Goal: Book appointment/travel/reservation

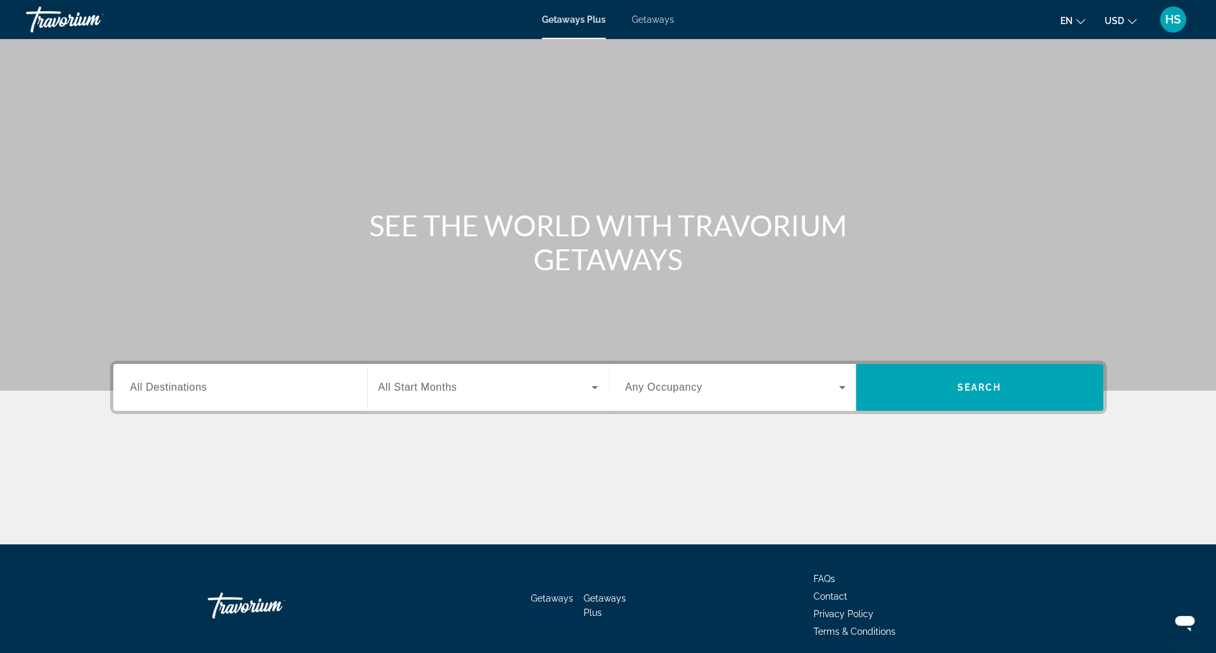
click at [656, 20] on span "Getaways" at bounding box center [653, 19] width 42 height 10
click at [284, 388] on input "Destination All Destinations" at bounding box center [240, 388] width 220 height 16
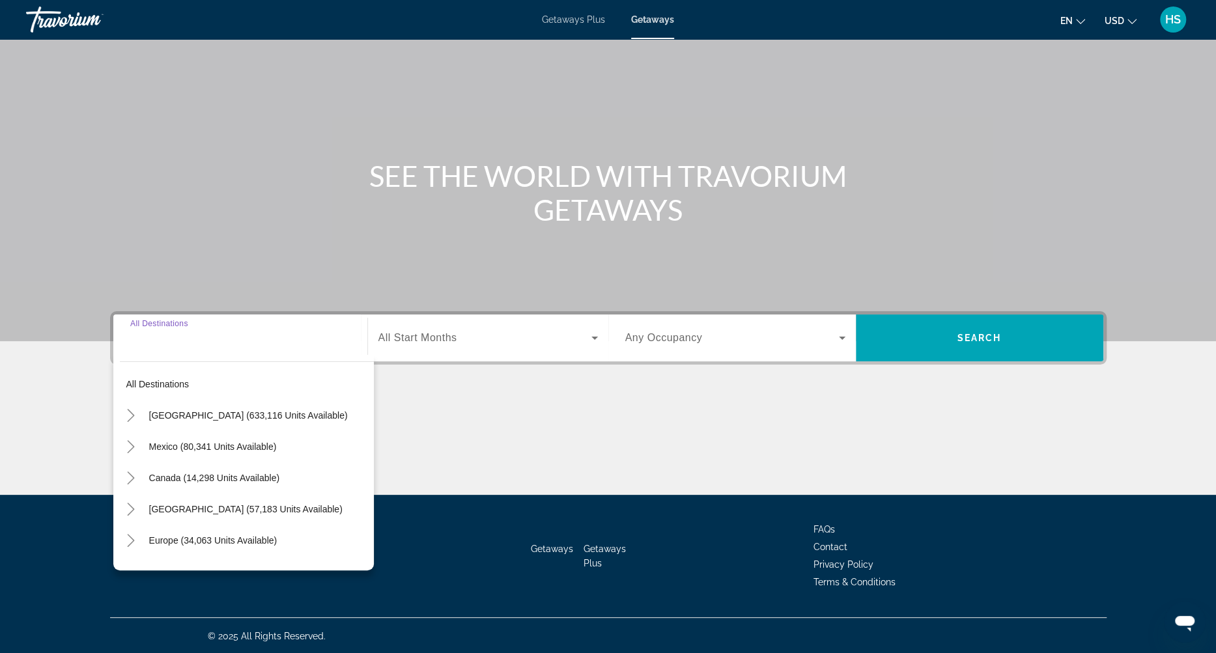
scroll to position [50, 0]
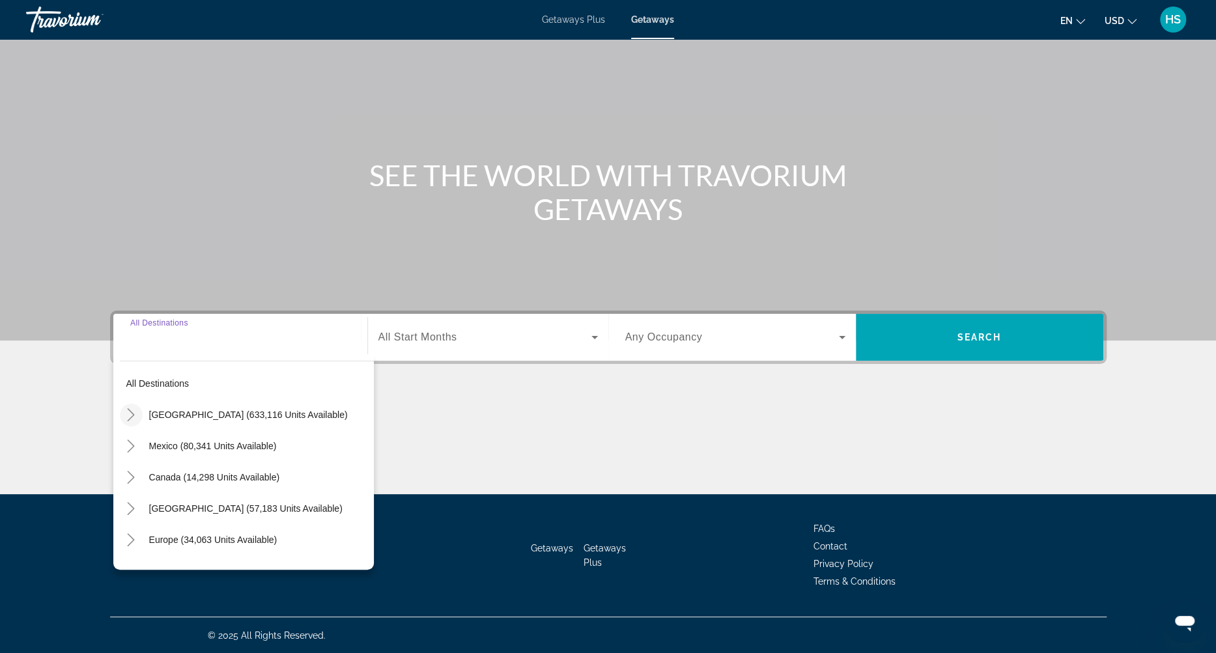
click at [126, 412] on icon "Toggle United States (633,116 units available)" at bounding box center [130, 414] width 13 height 13
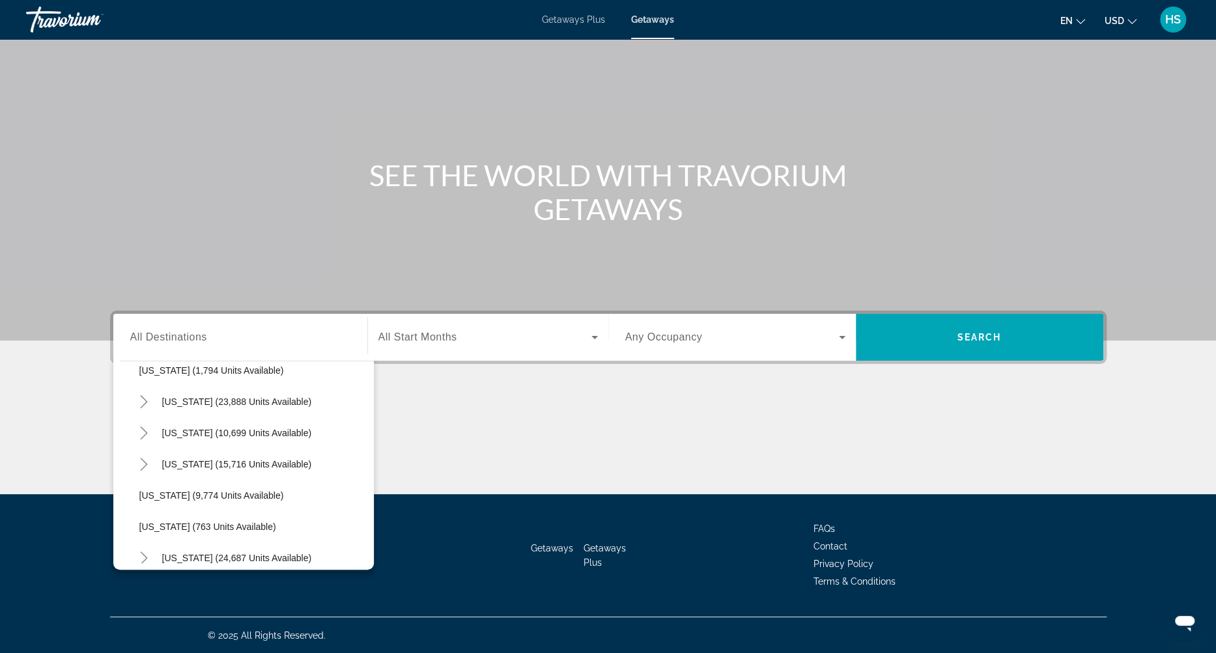
scroll to position [1110, 0]
click at [246, 427] on span "[US_STATE] (10,699 units available)" at bounding box center [237, 430] width 150 height 10
type input "**********"
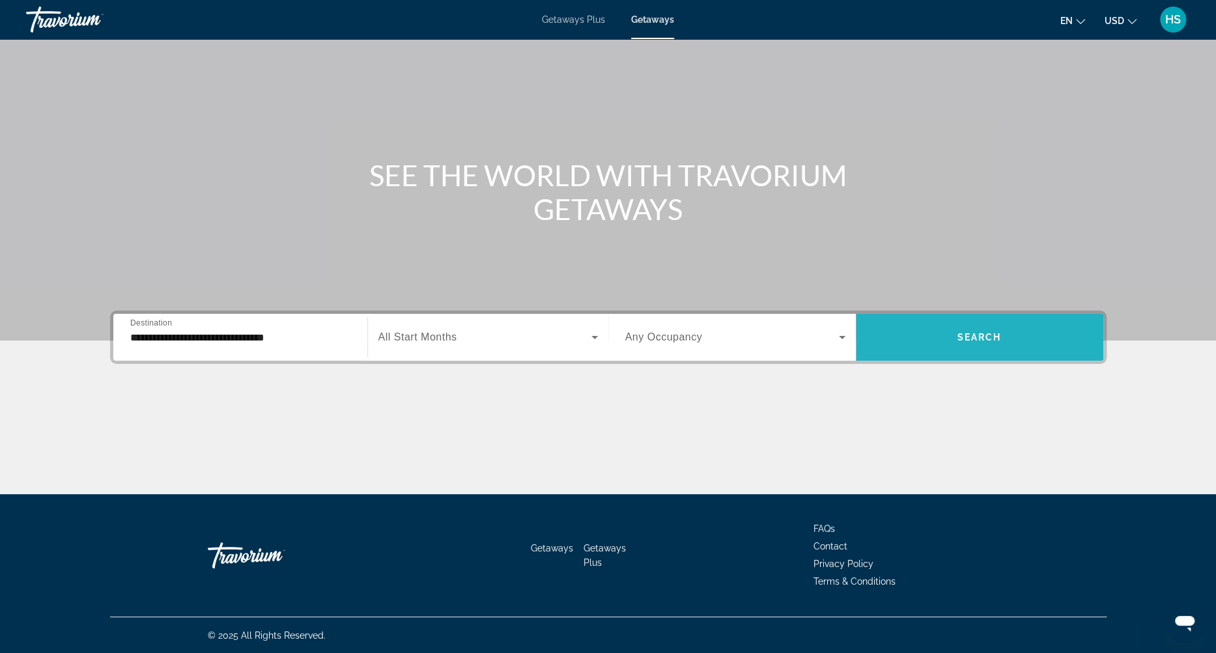
click at [959, 339] on span "Search" at bounding box center [979, 337] width 44 height 10
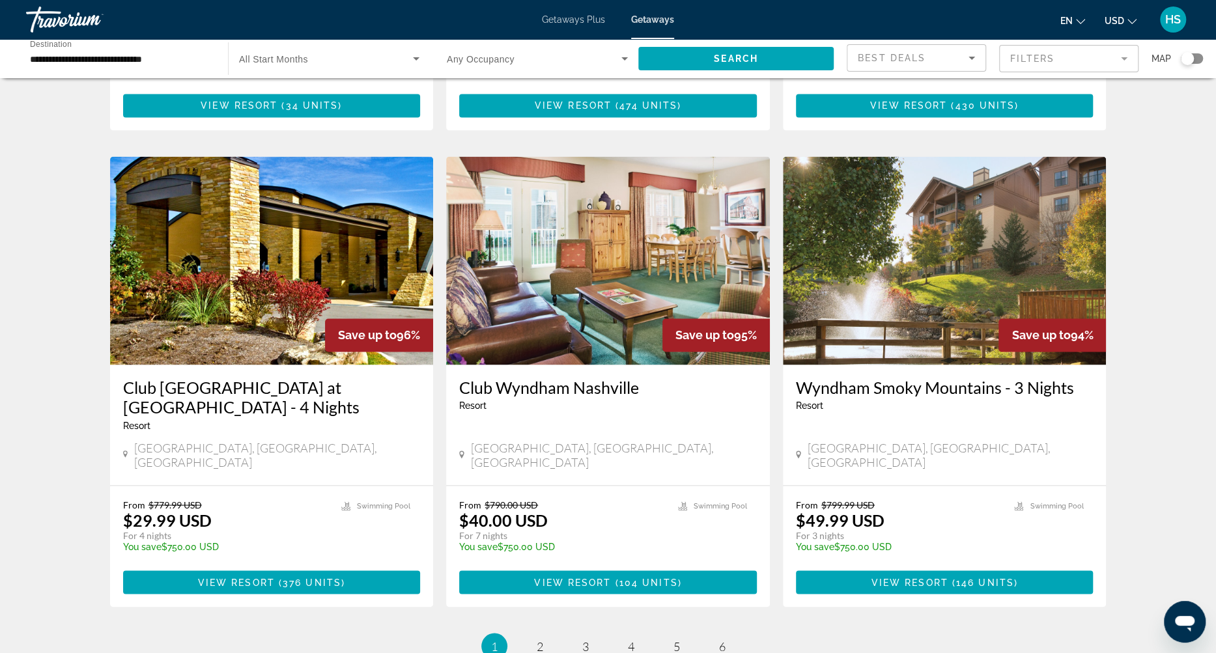
scroll to position [1396, 0]
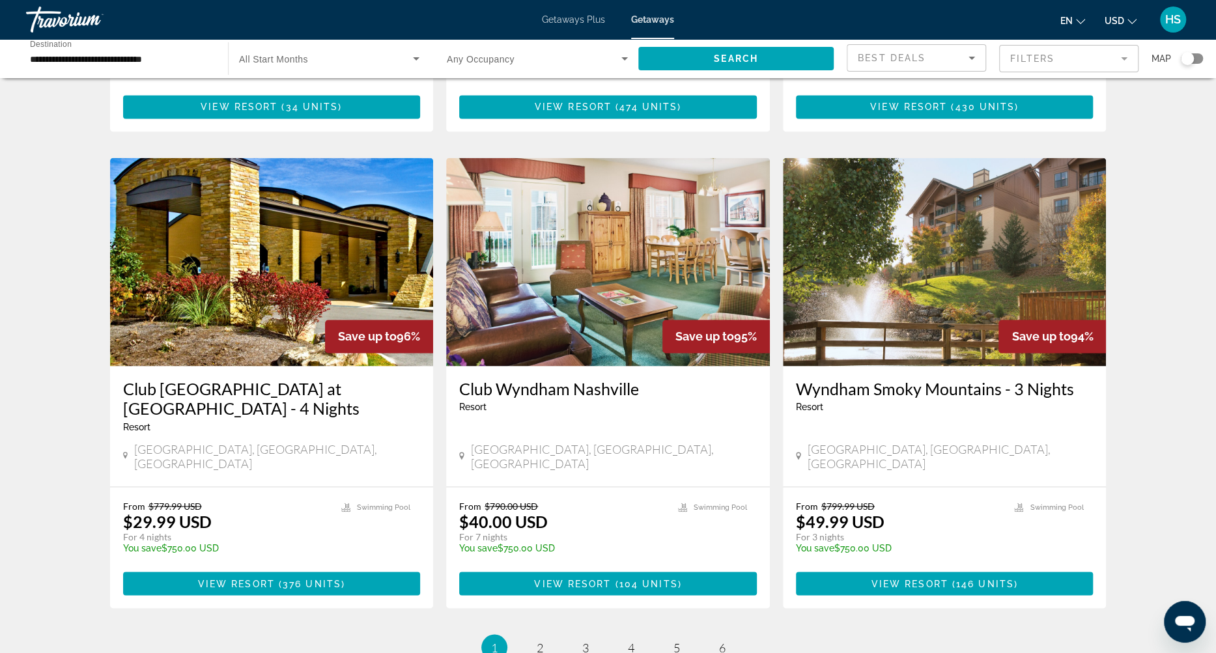
click at [630, 265] on img "Main content" at bounding box center [608, 262] width 324 height 208
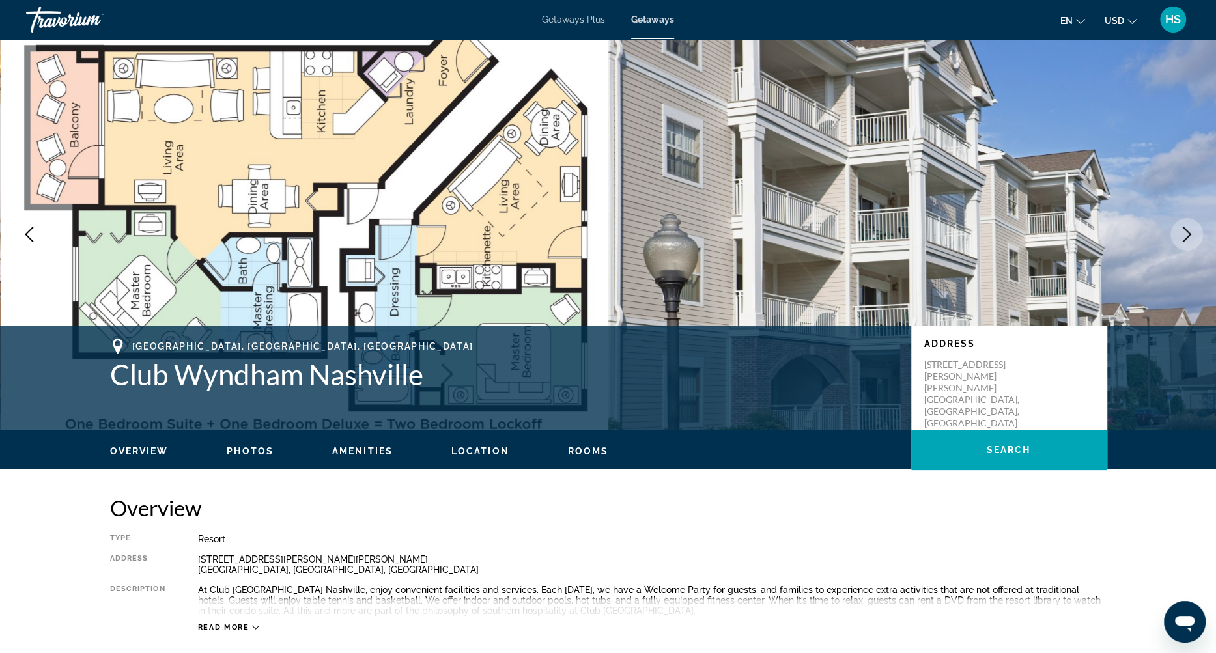
click at [1189, 237] on icon "Next image" at bounding box center [1187, 235] width 16 height 16
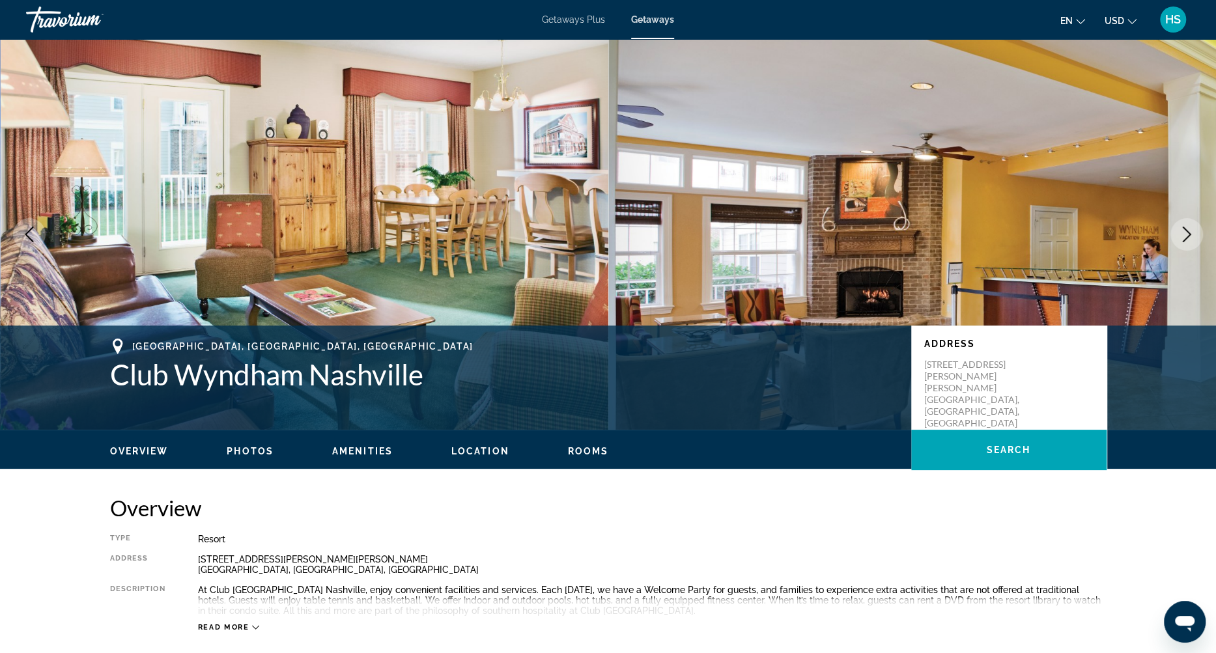
click at [1187, 234] on icon "Next image" at bounding box center [1187, 235] width 16 height 16
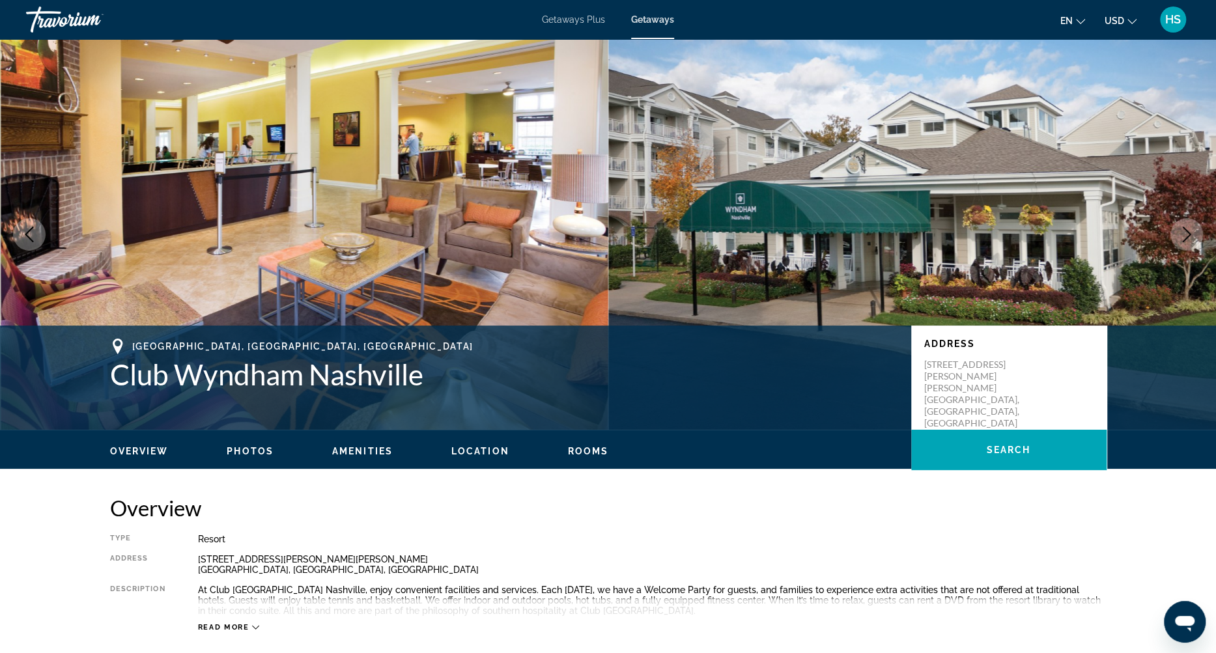
click at [1187, 234] on icon "Next image" at bounding box center [1187, 235] width 16 height 16
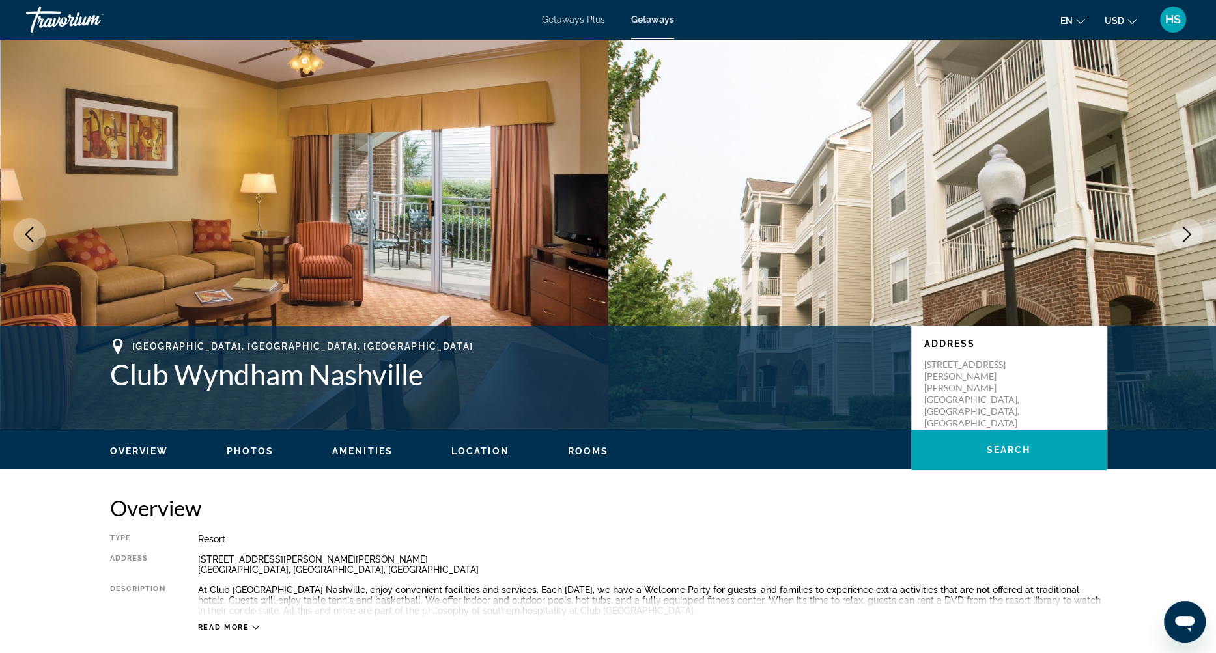
click at [1187, 234] on icon "Next image" at bounding box center [1187, 235] width 16 height 16
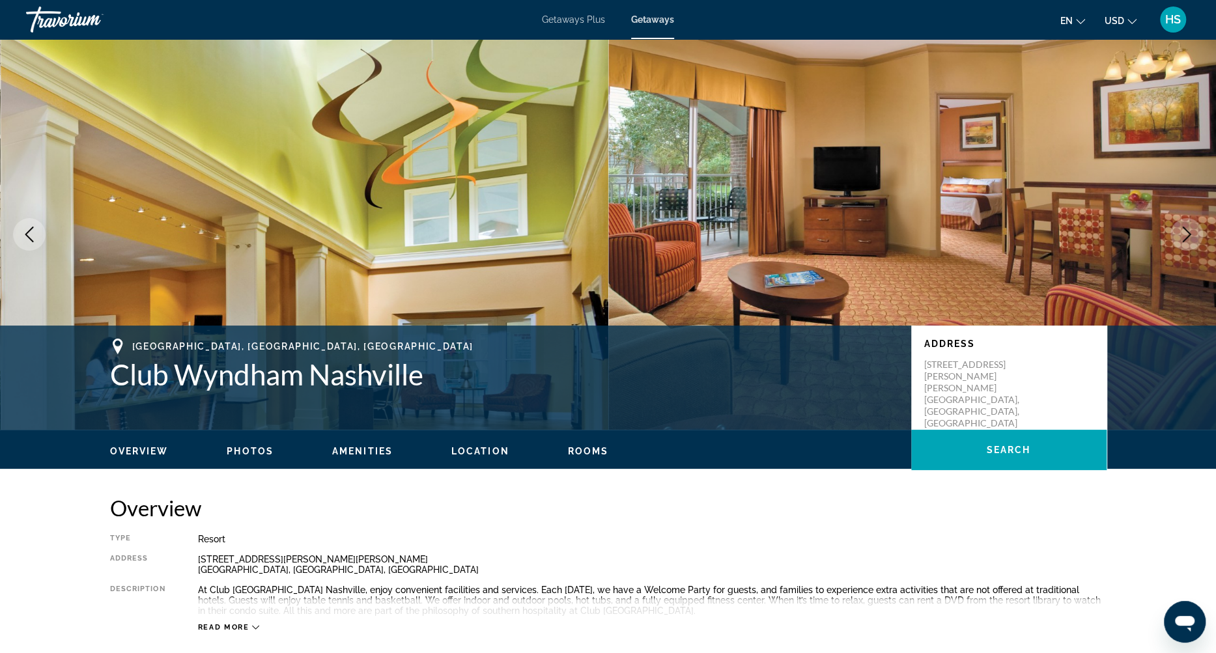
click at [1187, 234] on icon "Next image" at bounding box center [1187, 235] width 16 height 16
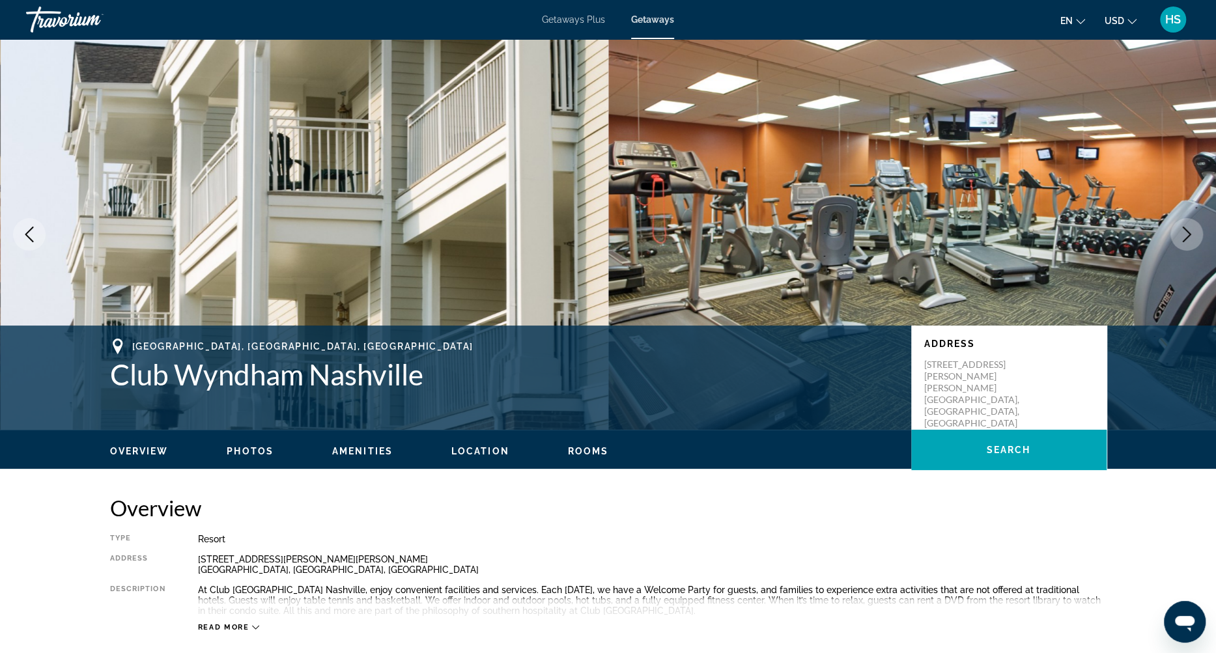
click at [1187, 234] on icon "Next image" at bounding box center [1187, 235] width 16 height 16
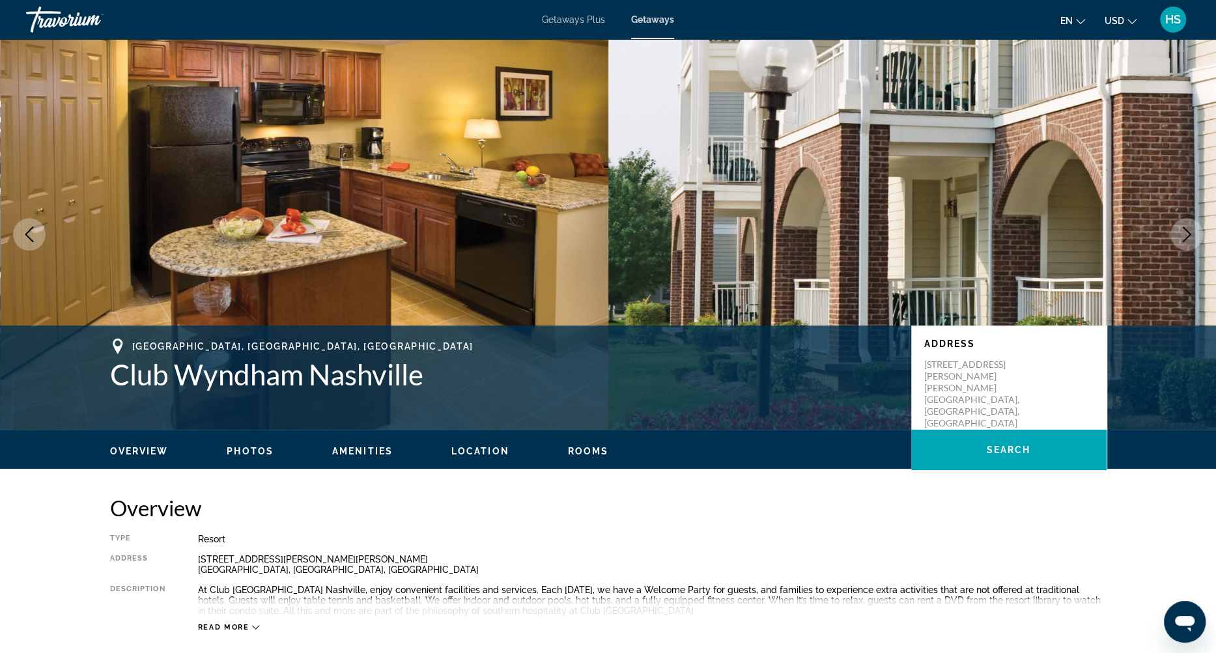
click at [1187, 234] on icon "Next image" at bounding box center [1187, 235] width 16 height 16
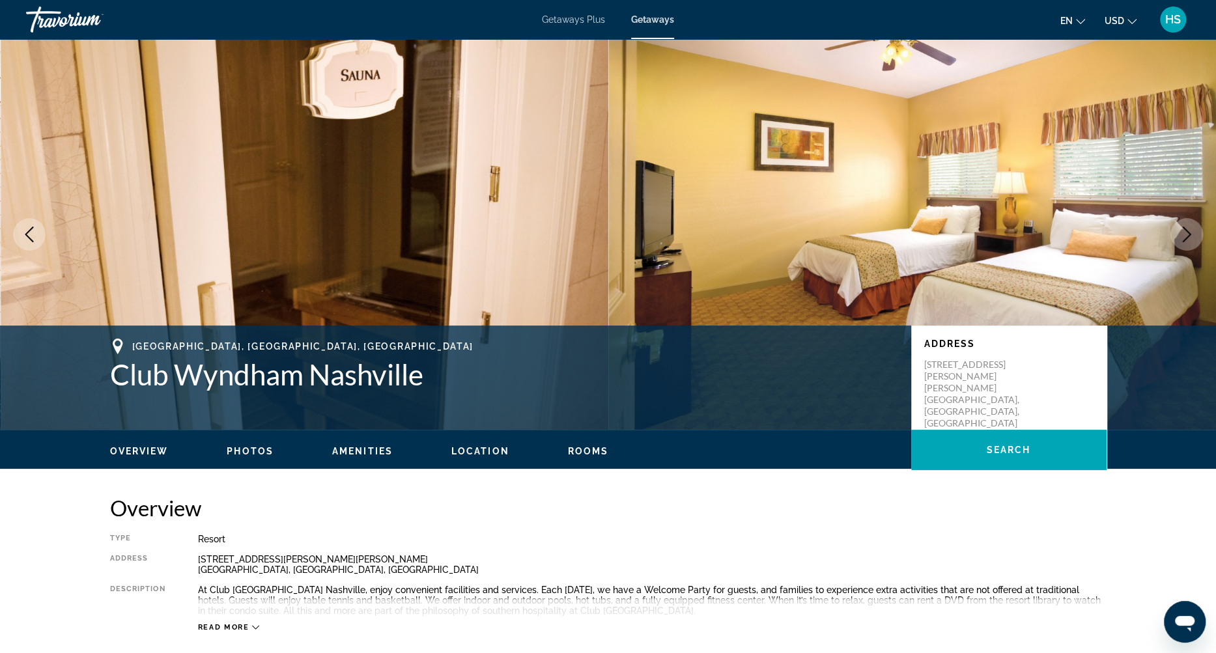
click at [1187, 234] on icon "Next image" at bounding box center [1187, 235] width 16 height 16
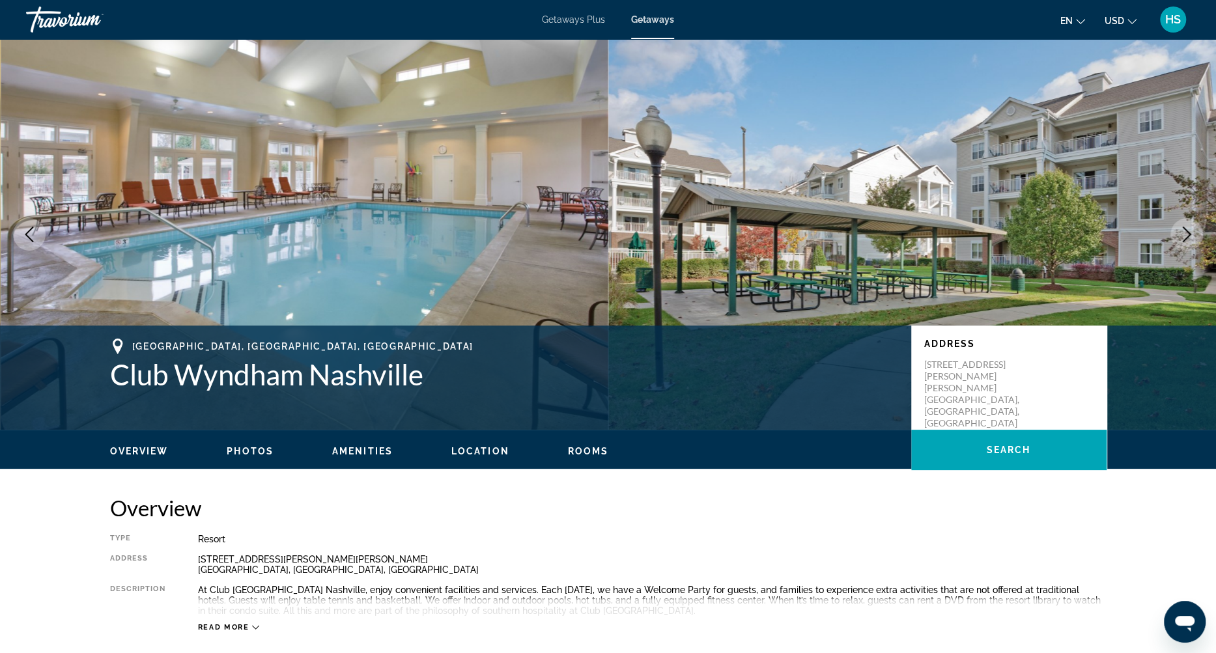
click at [1187, 234] on icon "Next image" at bounding box center [1187, 235] width 16 height 16
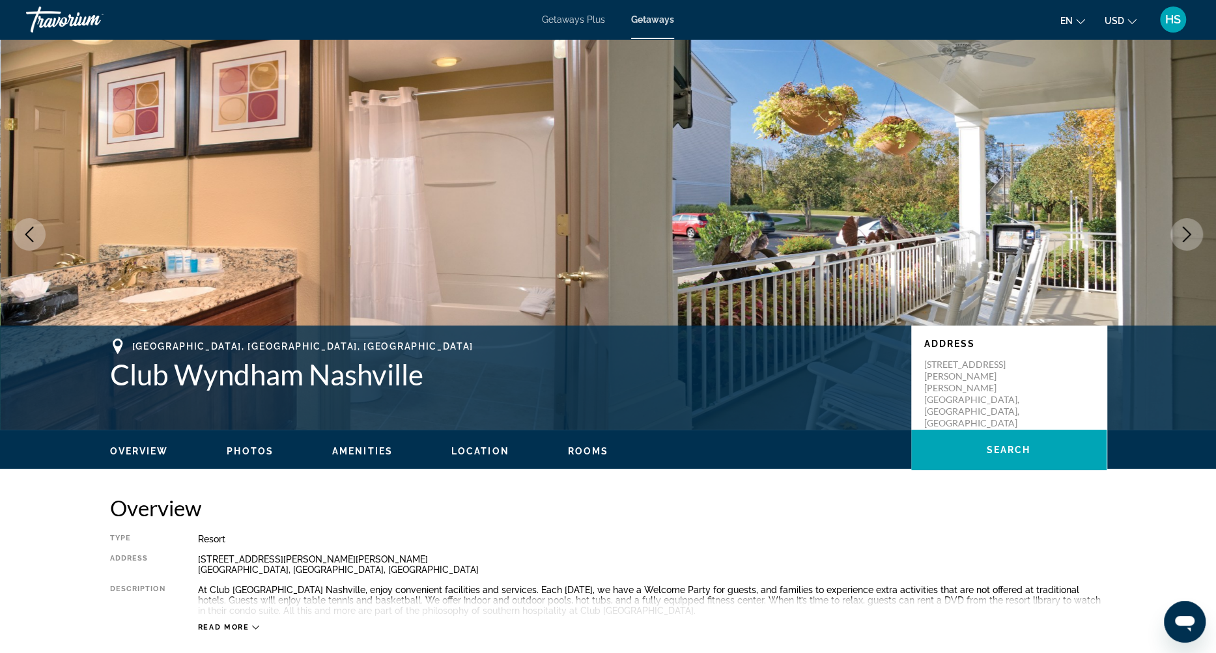
click at [1187, 234] on icon "Next image" at bounding box center [1187, 235] width 16 height 16
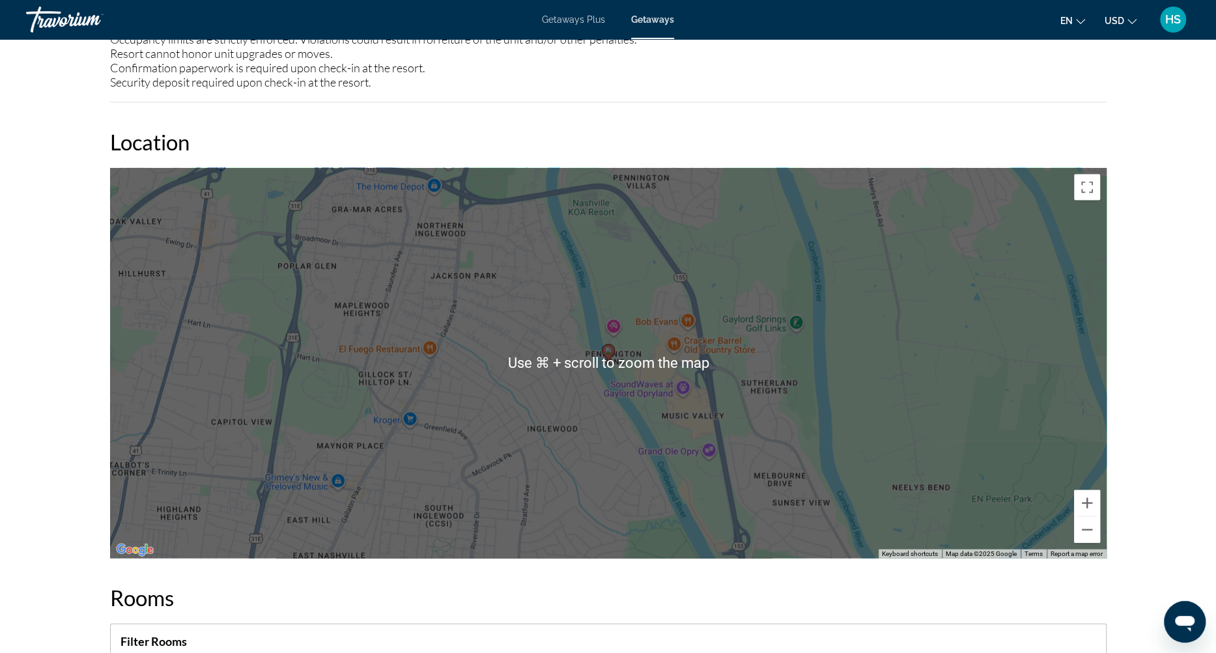
scroll to position [1877, 0]
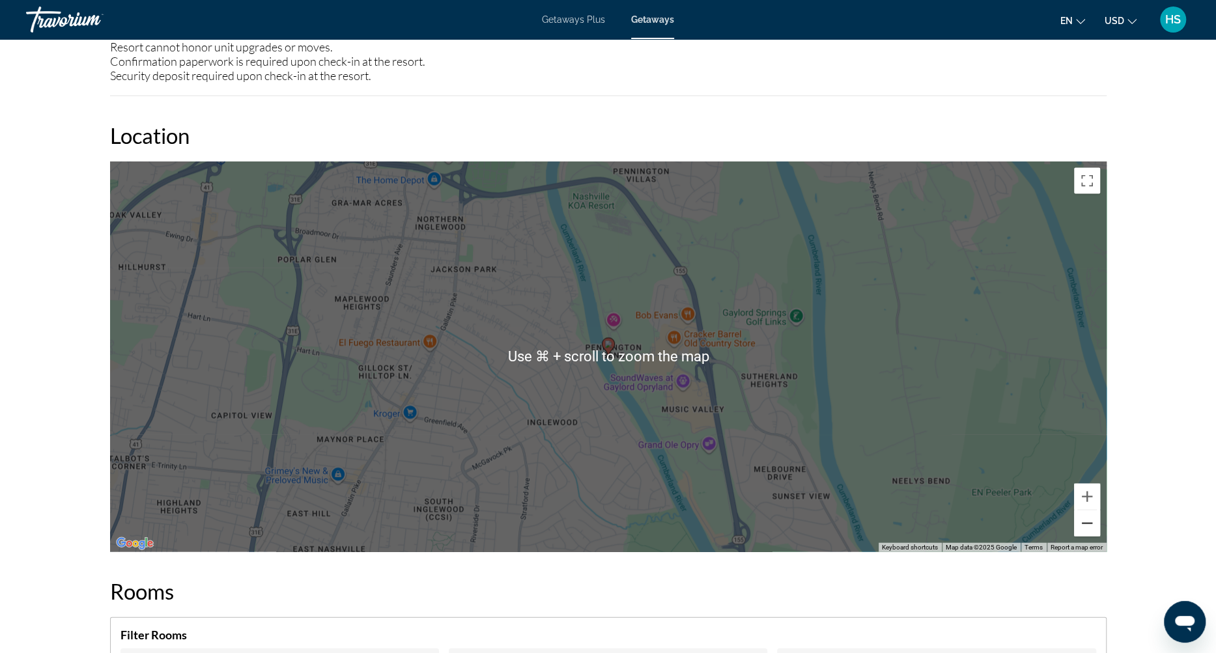
click at [1087, 511] on button "Zoom out" at bounding box center [1087, 524] width 26 height 26
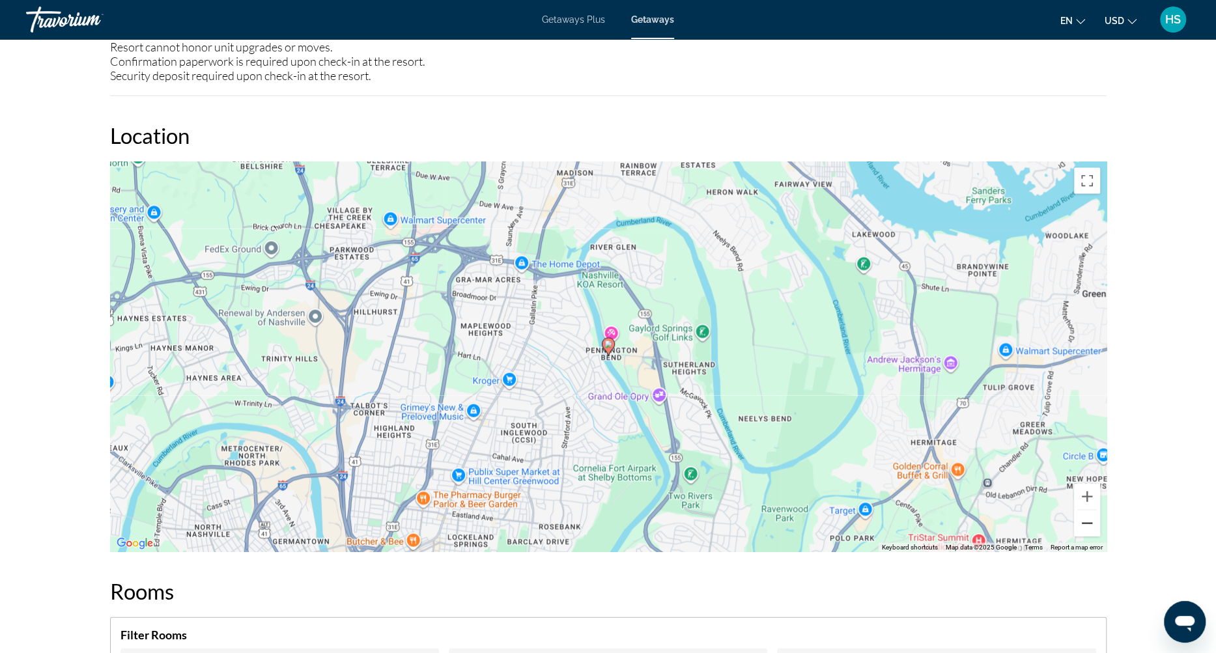
click at [1087, 511] on button "Zoom out" at bounding box center [1087, 524] width 26 height 26
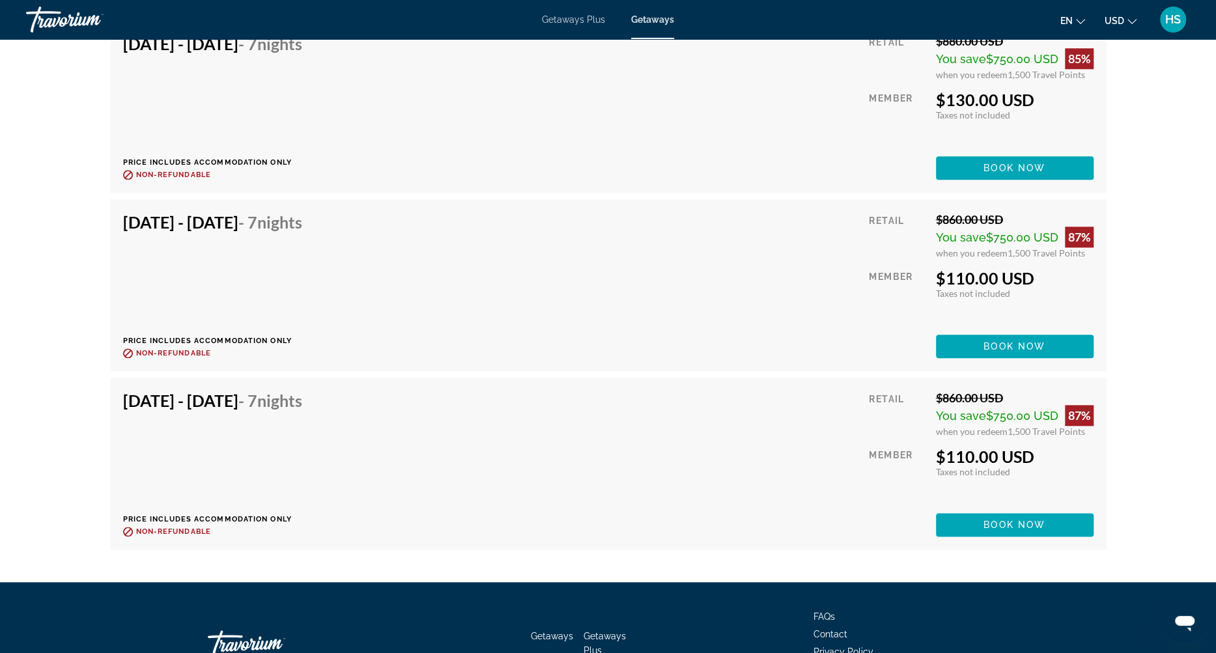
scroll to position [8243, 0]
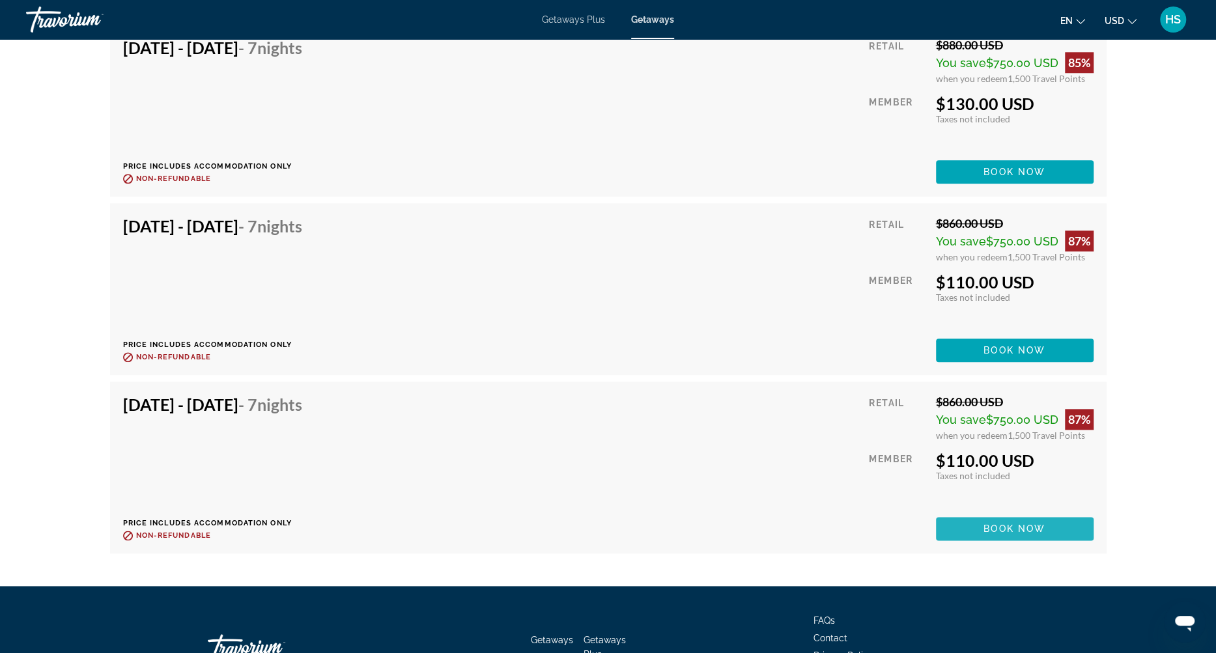
click at [1008, 524] on span "Book now" at bounding box center [1014, 529] width 62 height 10
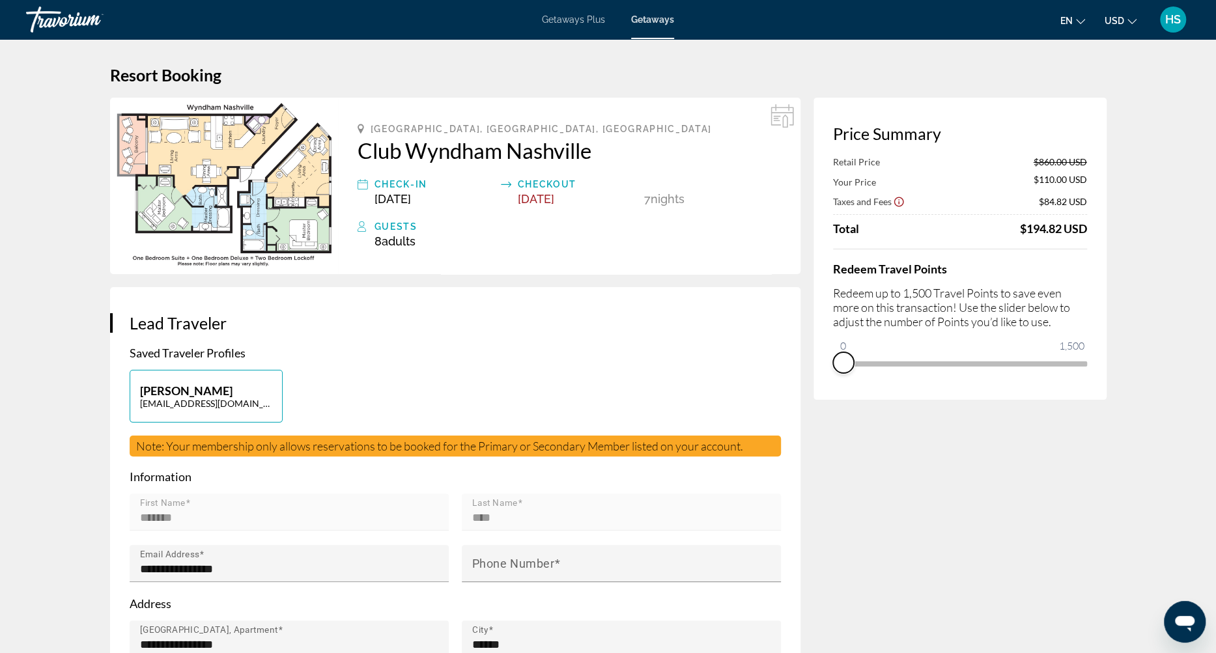
drag, startPoint x: 1077, startPoint y: 383, endPoint x: 835, endPoint y: 388, distance: 242.3
click at [833, 387] on div "Price Summary Retail Price $860.00 USD Your Price $110.00 USD Taxes and Fees $8…" at bounding box center [960, 249] width 293 height 302
drag, startPoint x: 843, startPoint y: 343, endPoint x: 1142, endPoint y: 333, distance: 299.8
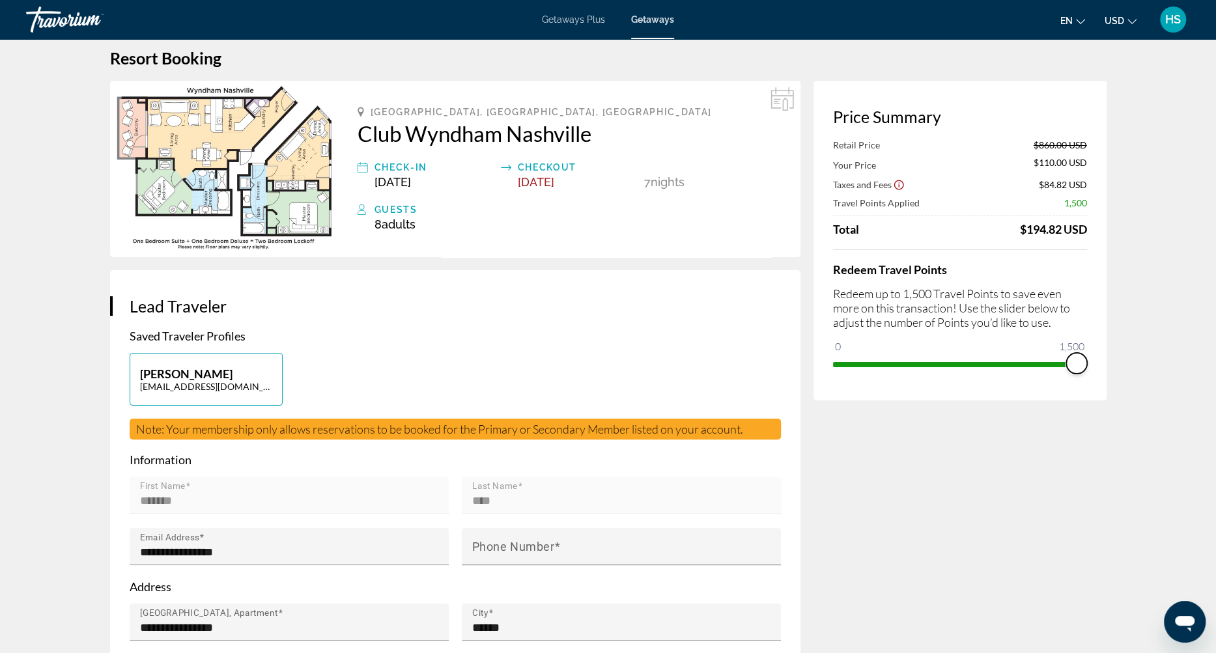
scroll to position [19, 0]
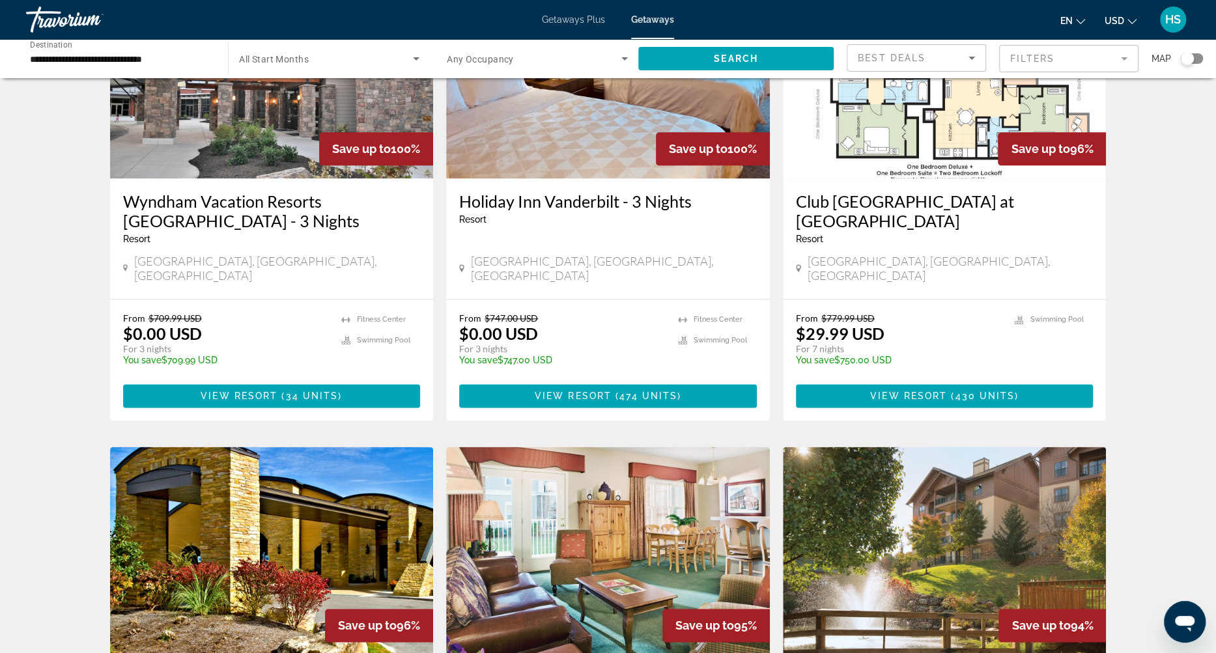
scroll to position [1531, 0]
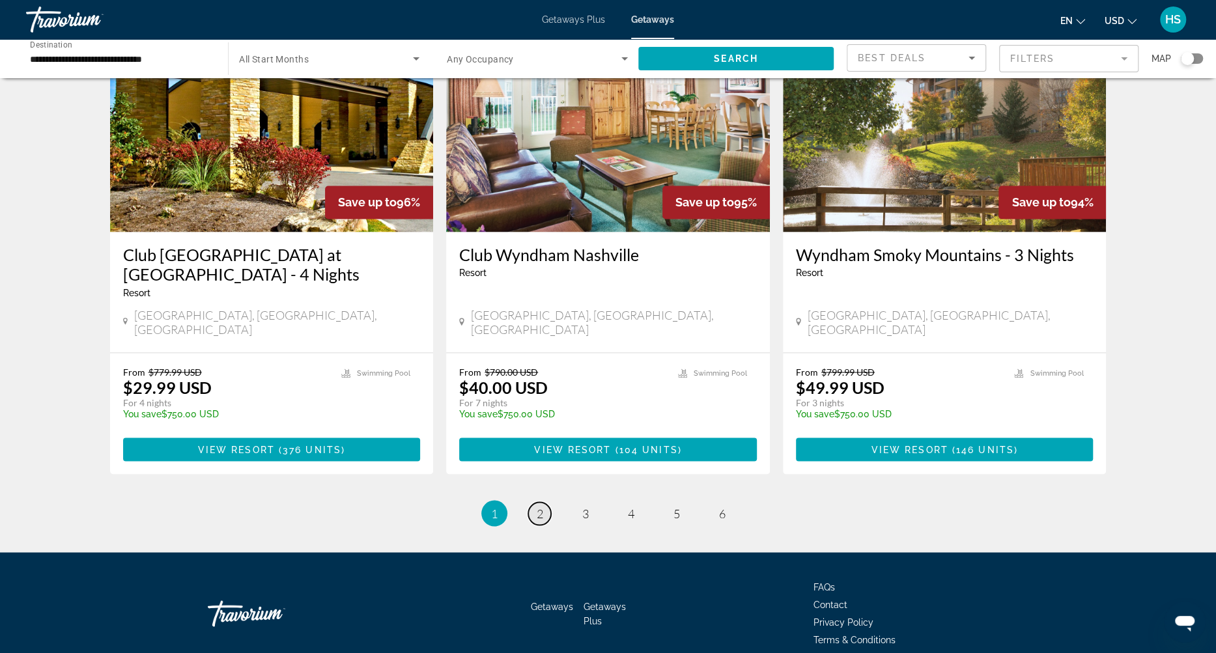
click at [540, 506] on span "2" at bounding box center [540, 513] width 7 height 14
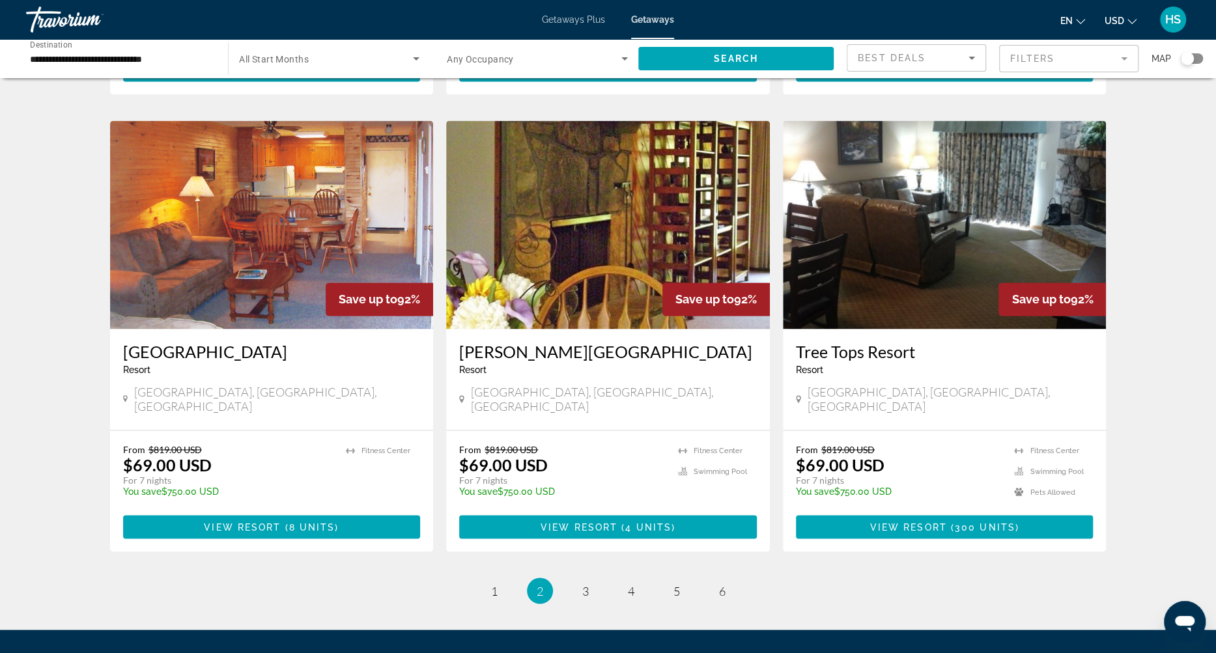
scroll to position [1386, 0]
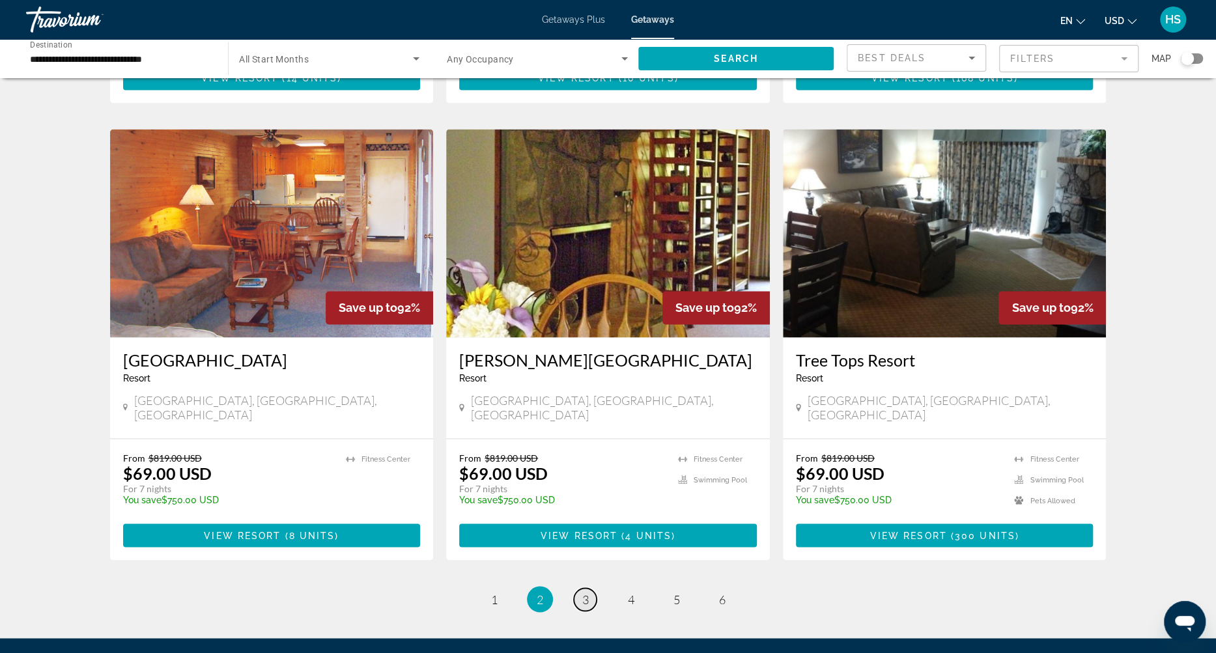
click at [589, 588] on link "page 3" at bounding box center [585, 599] width 23 height 23
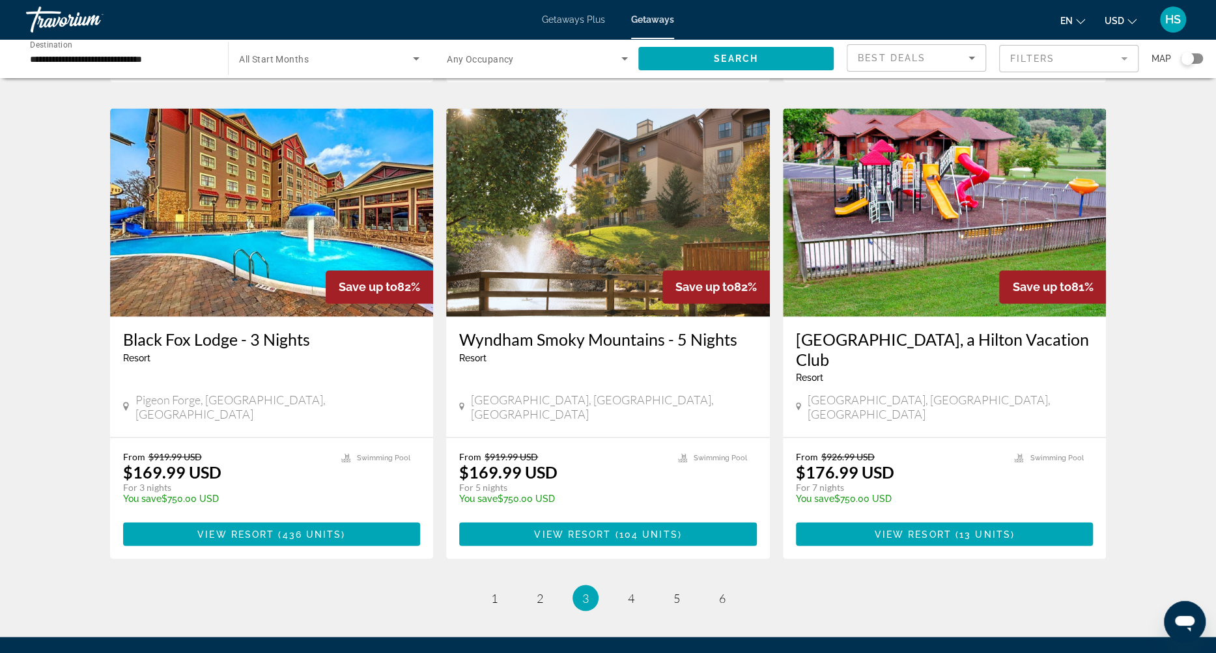
scroll to position [1480, 0]
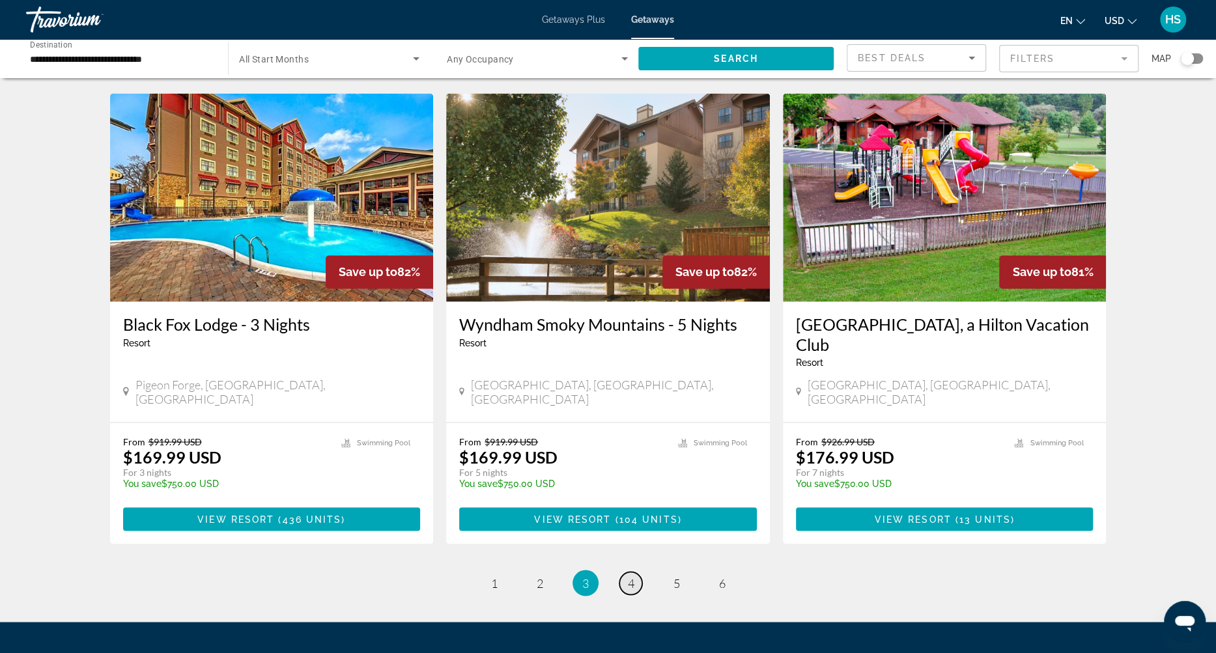
click at [631, 576] on span "4" at bounding box center [631, 583] width 7 height 14
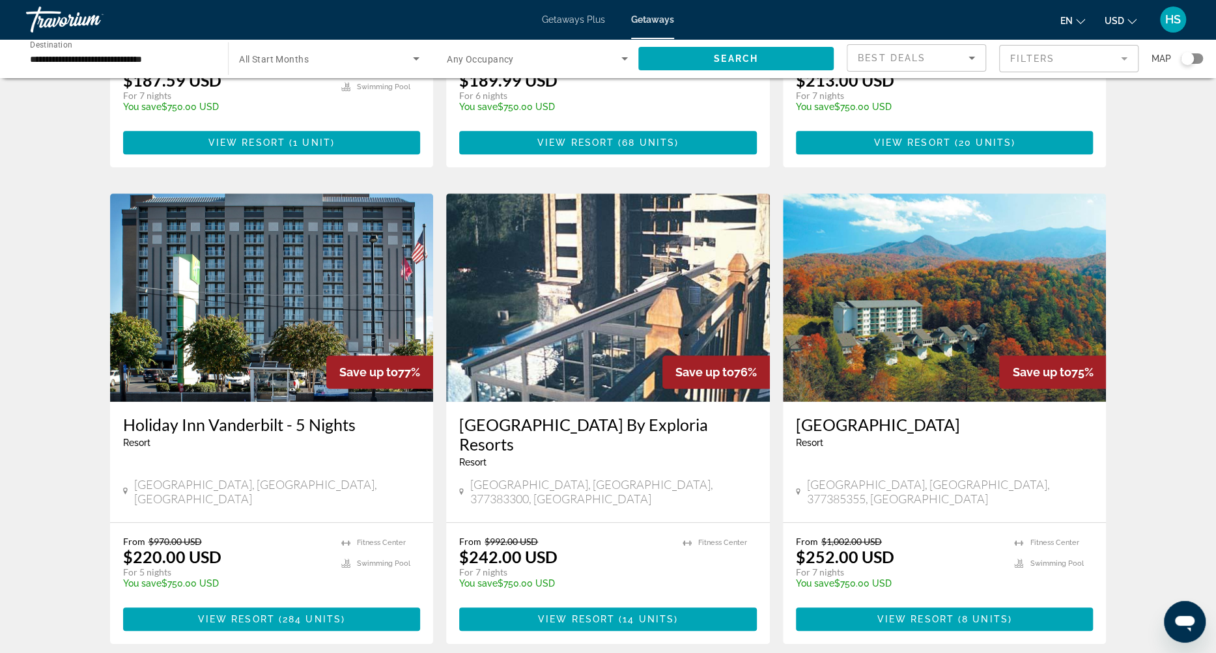
scroll to position [433, 0]
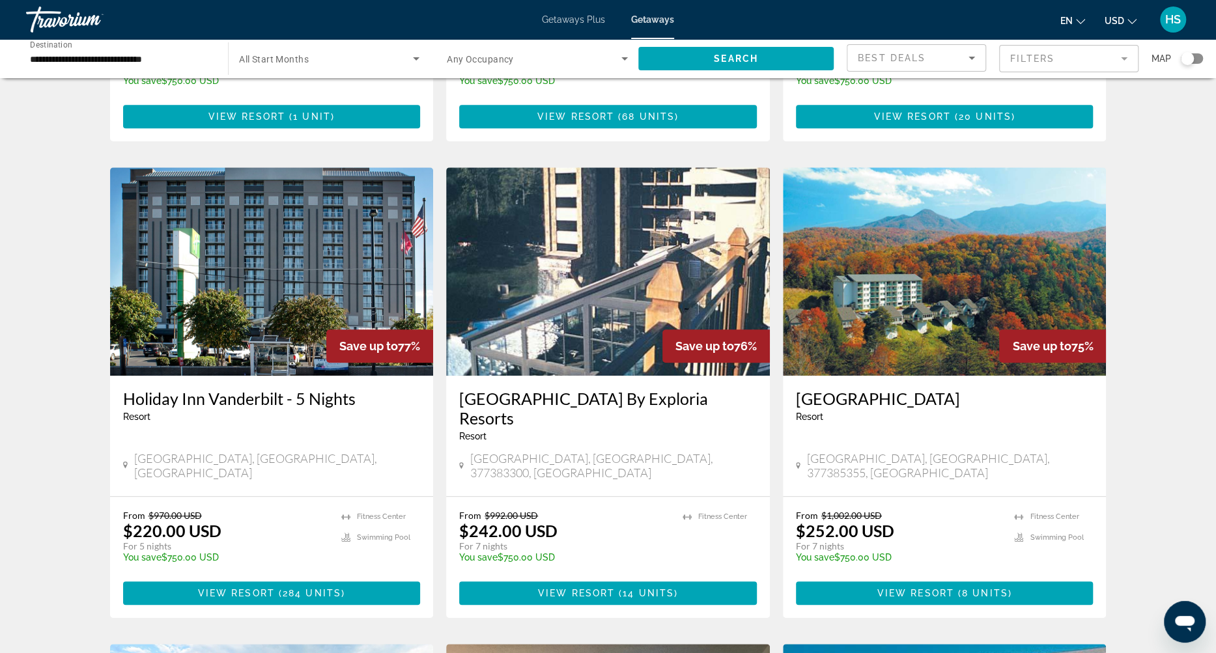
click at [985, 277] on img "Main content" at bounding box center [945, 271] width 324 height 208
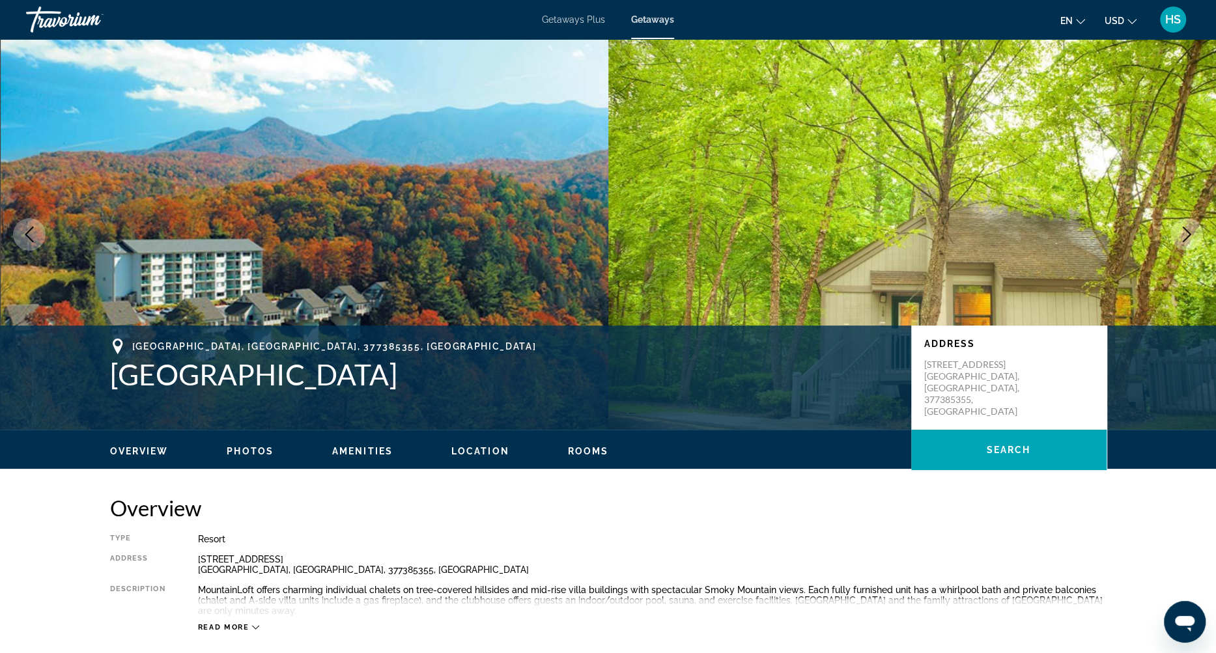
click at [1195, 233] on button "Next image" at bounding box center [1186, 234] width 33 height 33
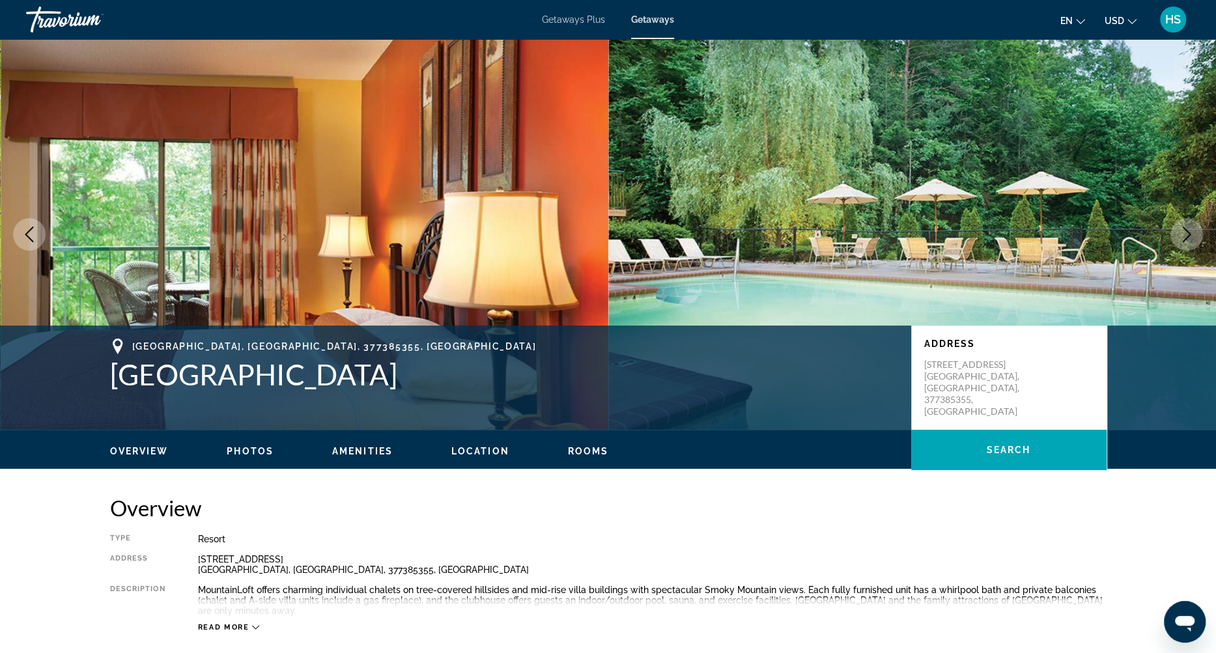
click at [1195, 233] on button "Next image" at bounding box center [1186, 234] width 33 height 33
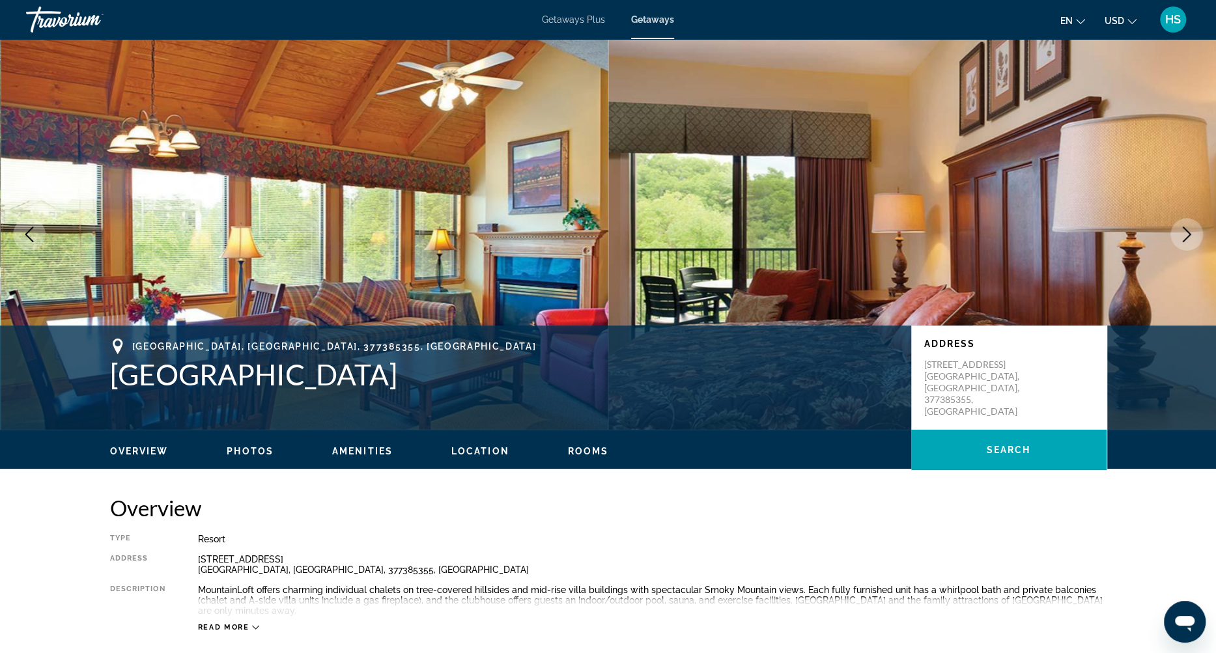
click at [1186, 236] on icon "Next image" at bounding box center [1187, 235] width 16 height 16
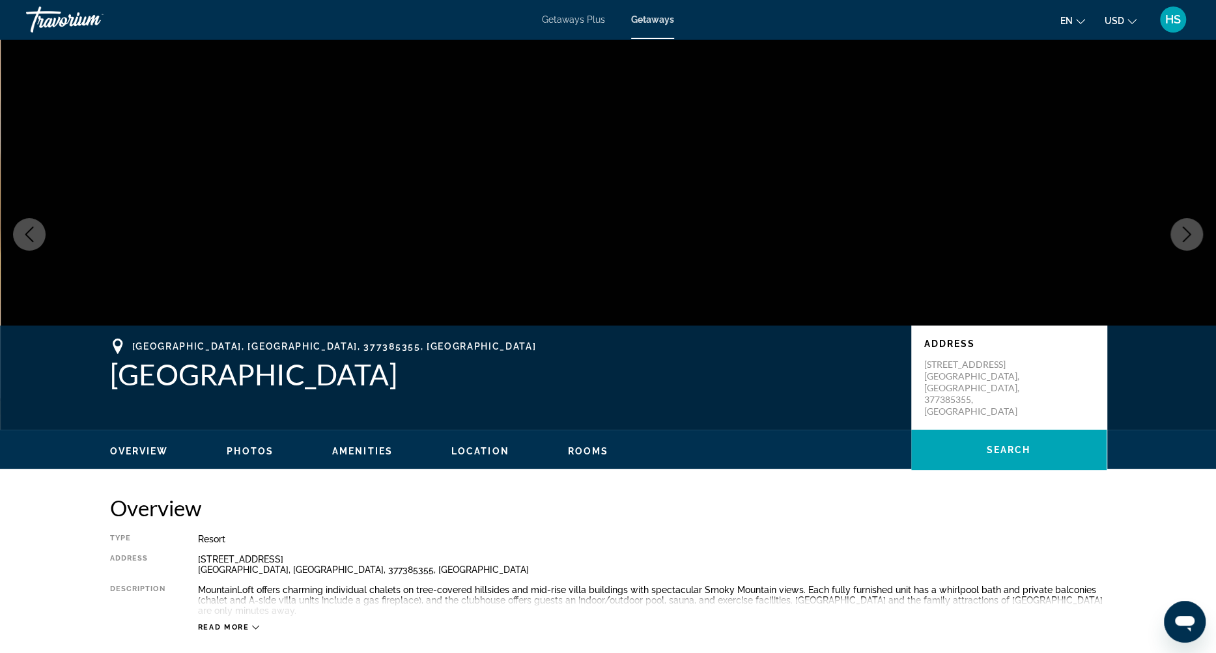
click at [1185, 239] on icon "Next image" at bounding box center [1187, 235] width 8 height 16
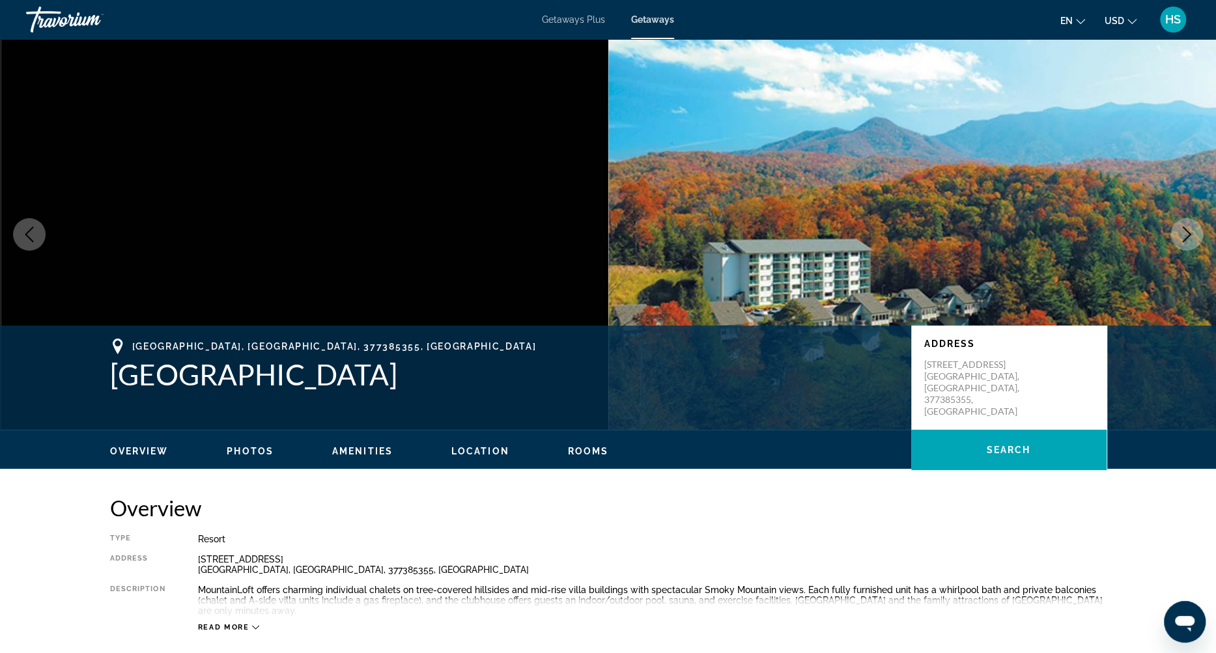
click at [1185, 239] on icon "Next image" at bounding box center [1187, 235] width 8 height 16
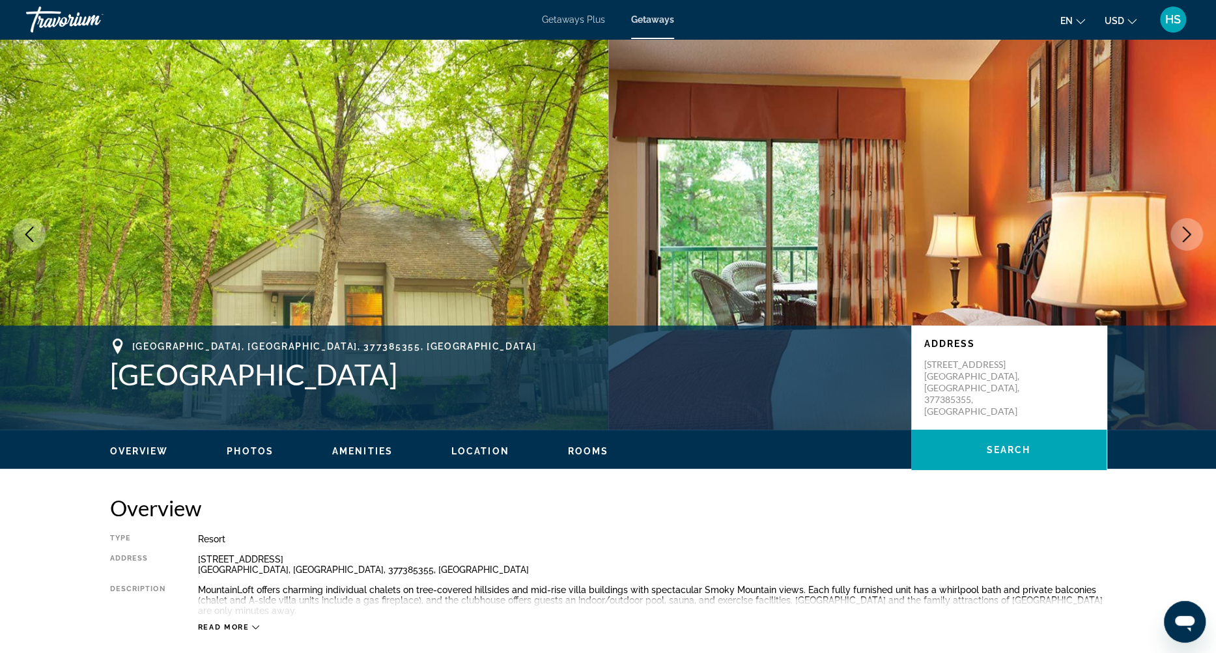
click at [1185, 239] on icon "Next image" at bounding box center [1187, 235] width 8 height 16
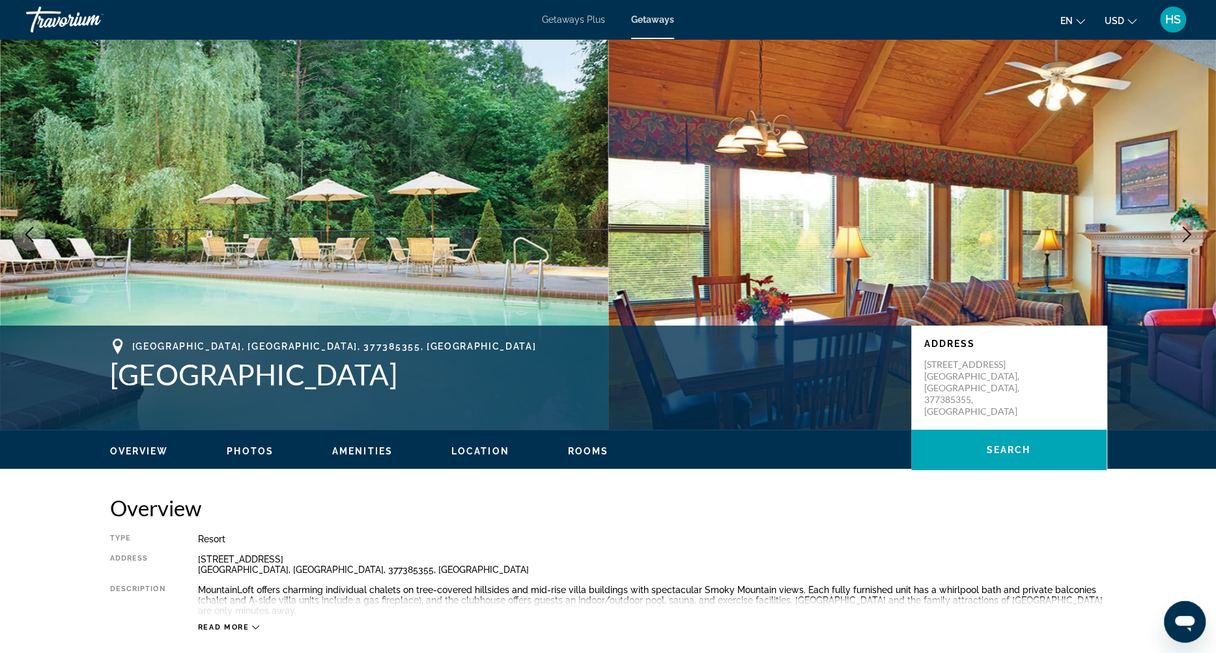
click at [1185, 239] on icon "Next image" at bounding box center [1187, 235] width 8 height 16
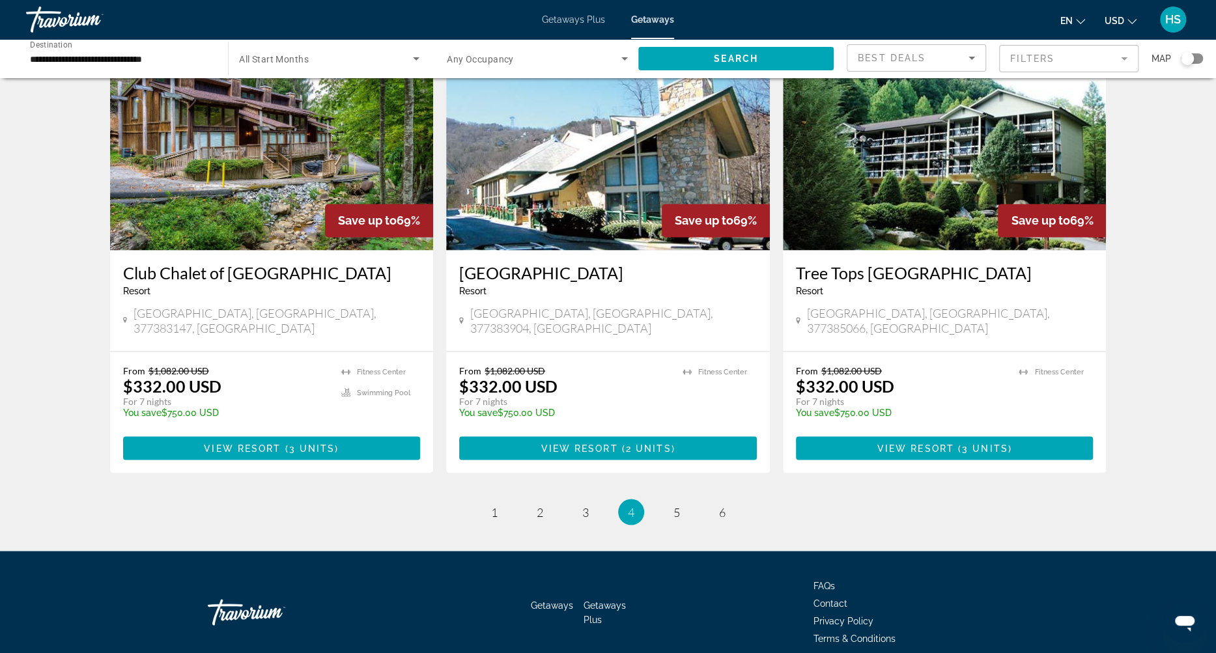
scroll to position [1511, 0]
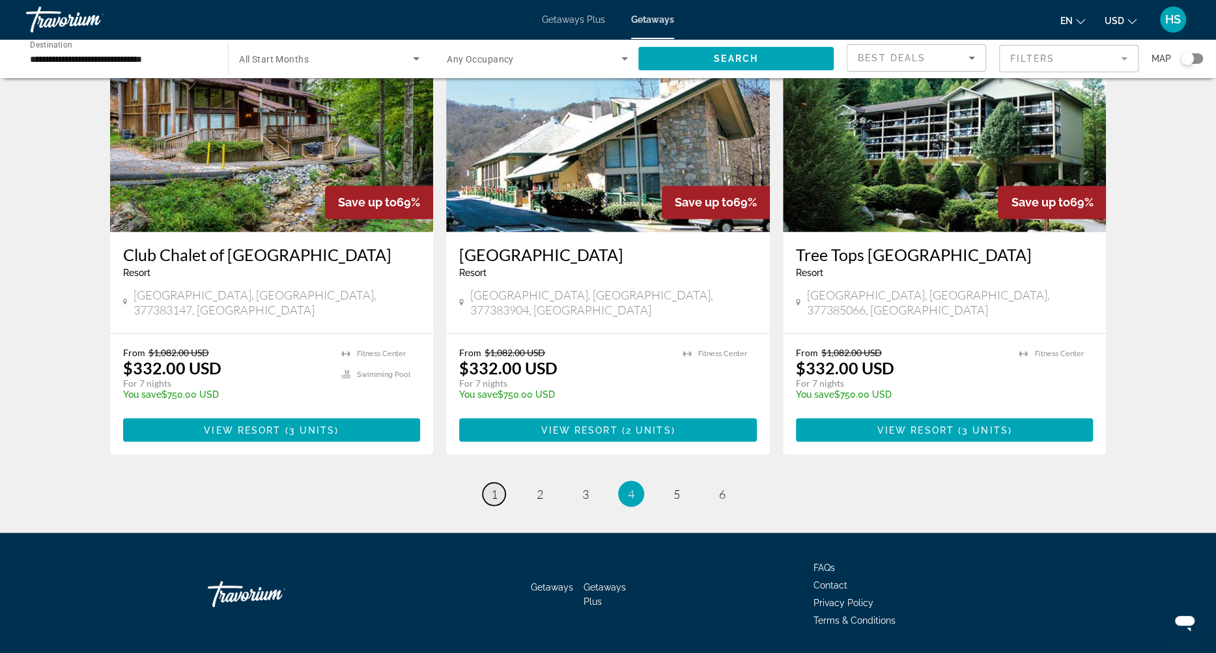
click at [491, 487] on span "1" at bounding box center [494, 494] width 7 height 14
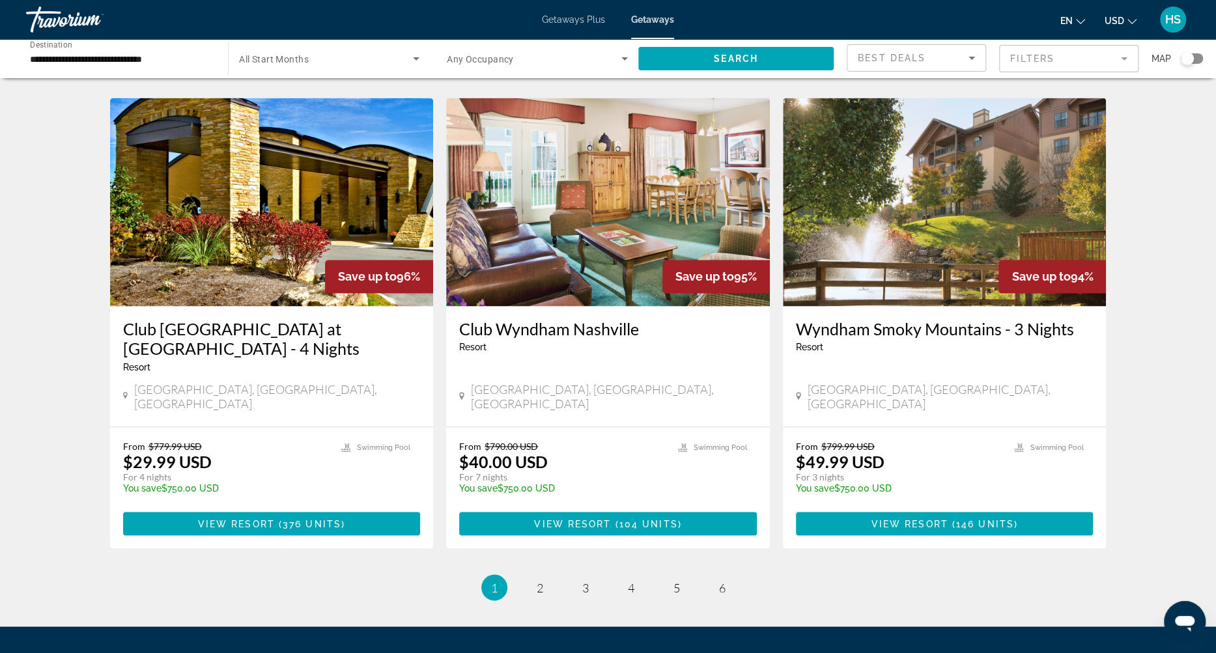
scroll to position [1465, 0]
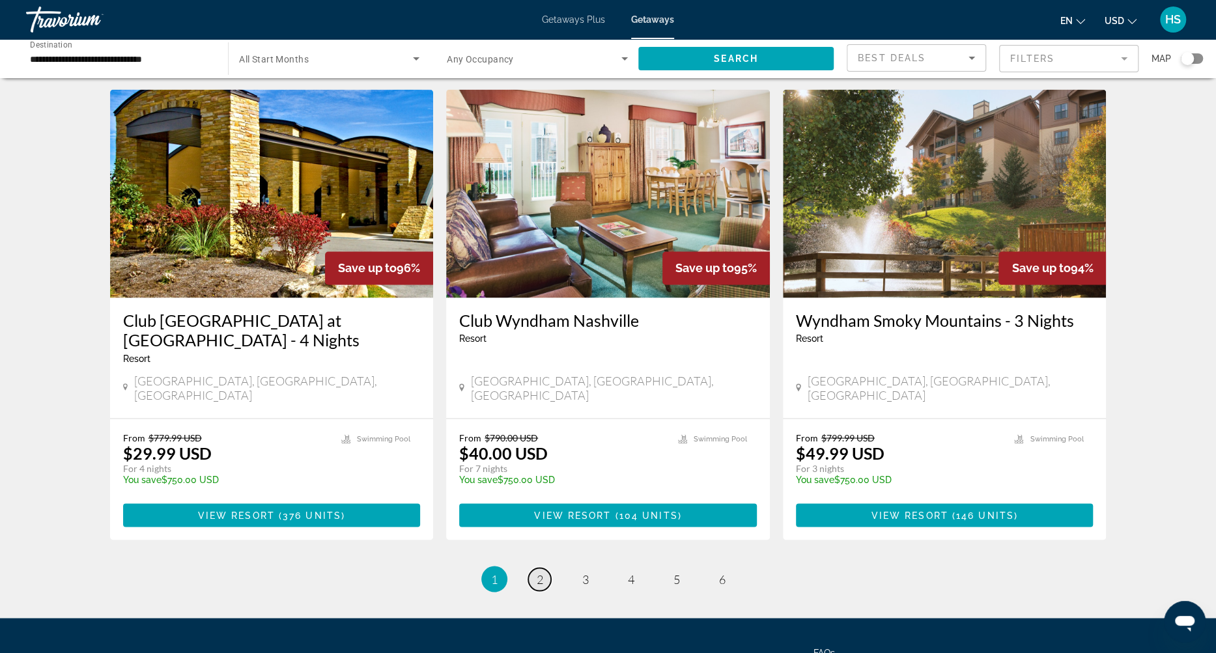
click at [533, 568] on link "page 2" at bounding box center [539, 579] width 23 height 23
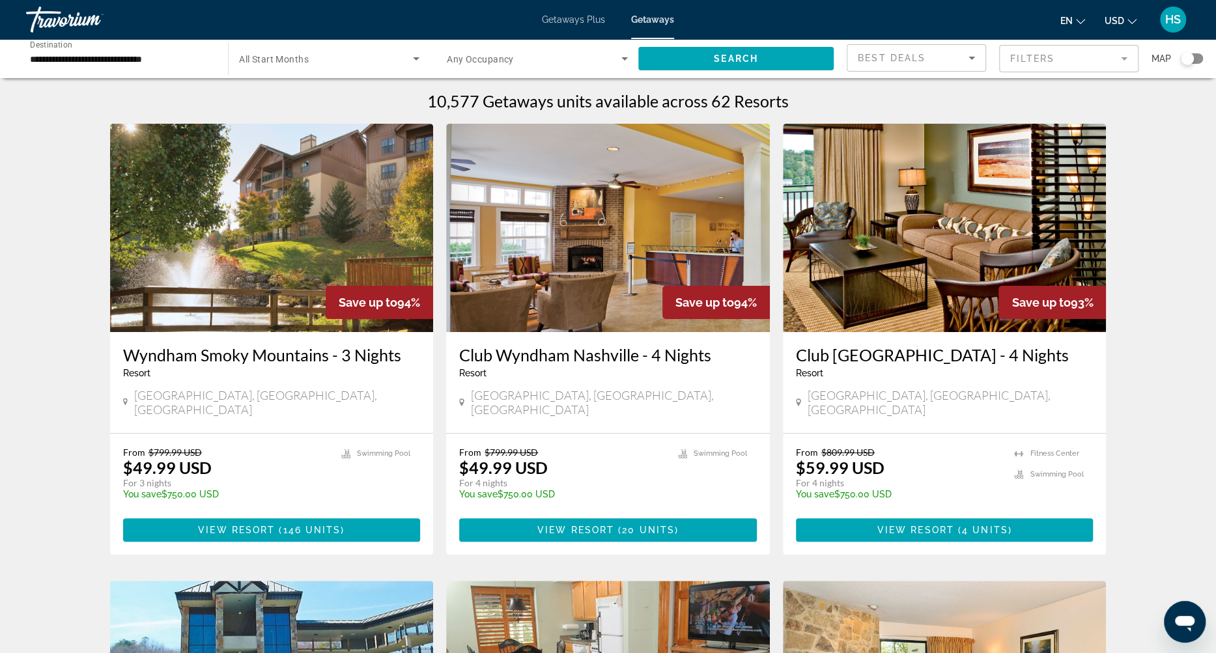
click at [1199, 61] on div "Search widget" at bounding box center [1192, 58] width 22 height 10
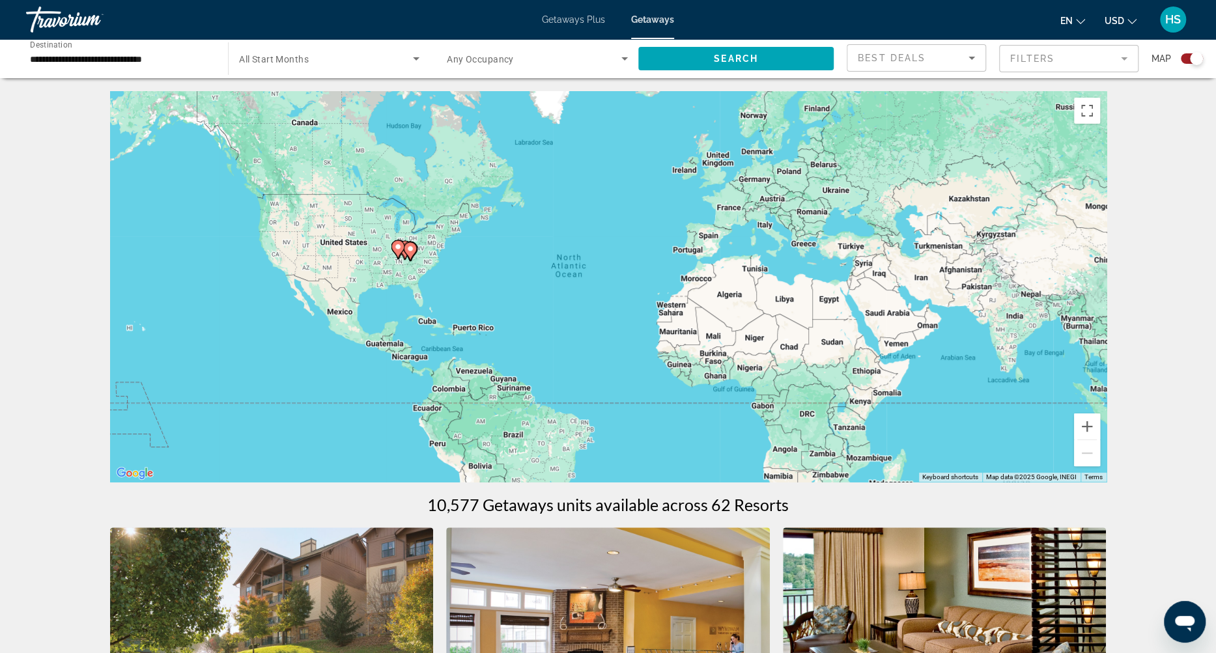
click at [406, 248] on icon "Main content" at bounding box center [410, 251] width 12 height 17
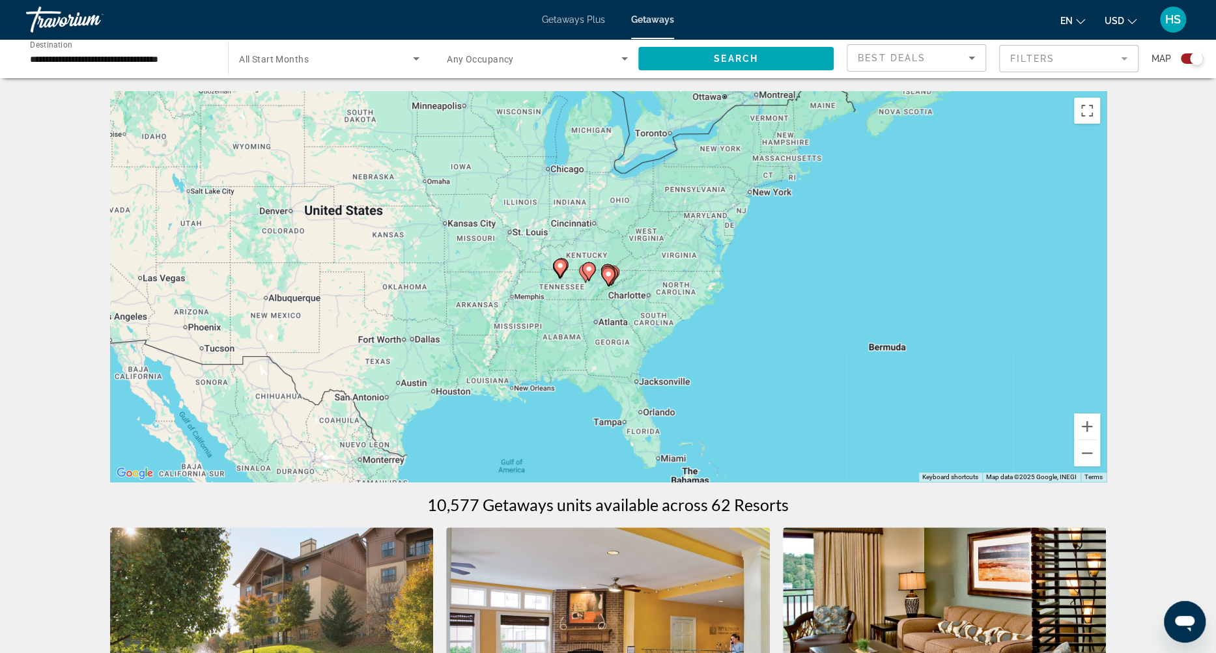
click at [559, 266] on image "Main content" at bounding box center [560, 266] width 8 height 8
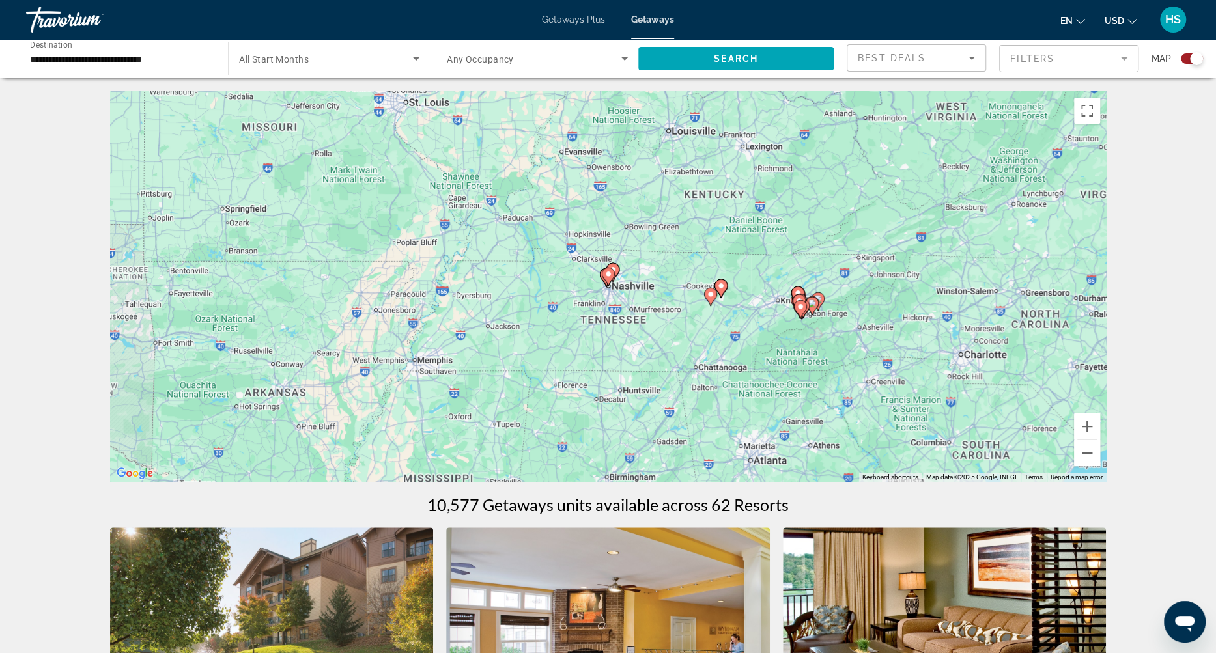
click at [710, 295] on image "Main content" at bounding box center [711, 294] width 8 height 8
type input "**********"
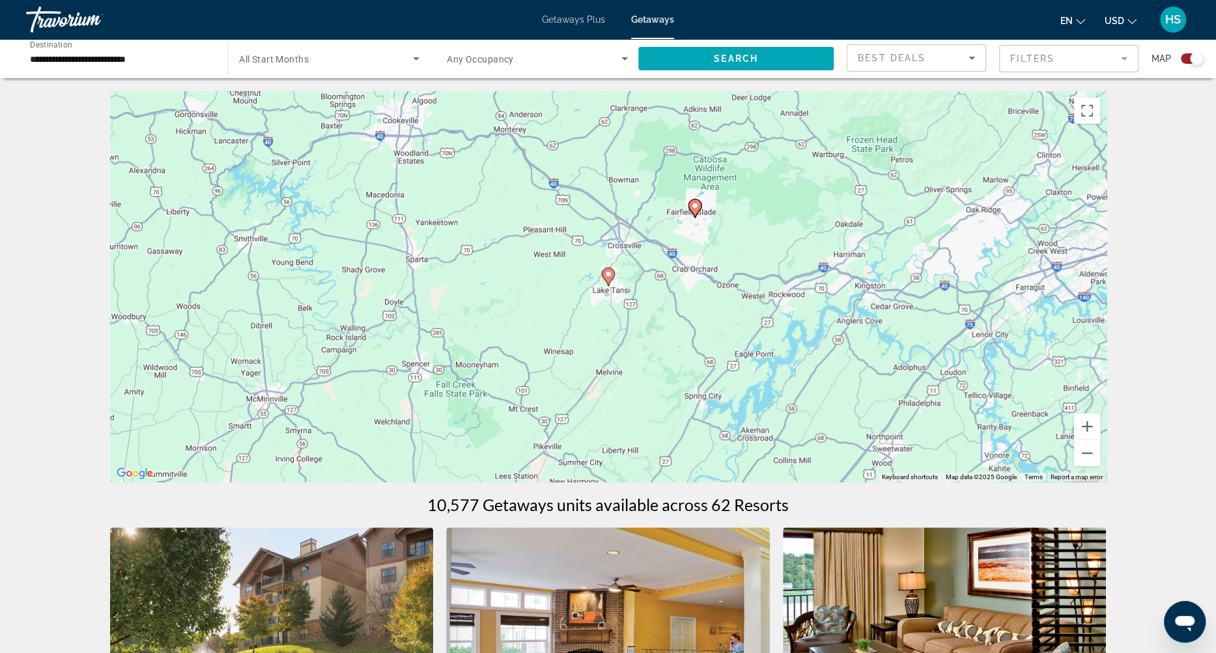
click at [608, 273] on image "Main content" at bounding box center [608, 274] width 8 height 8
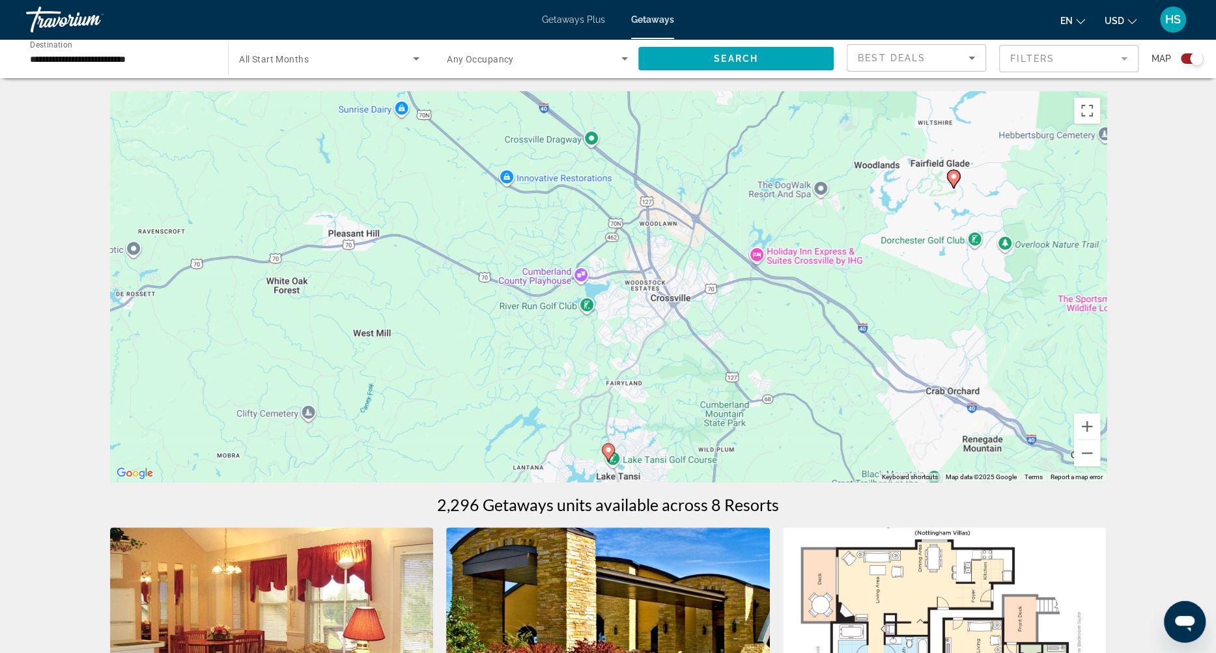
click at [610, 450] on image "Main content" at bounding box center [608, 450] width 8 height 8
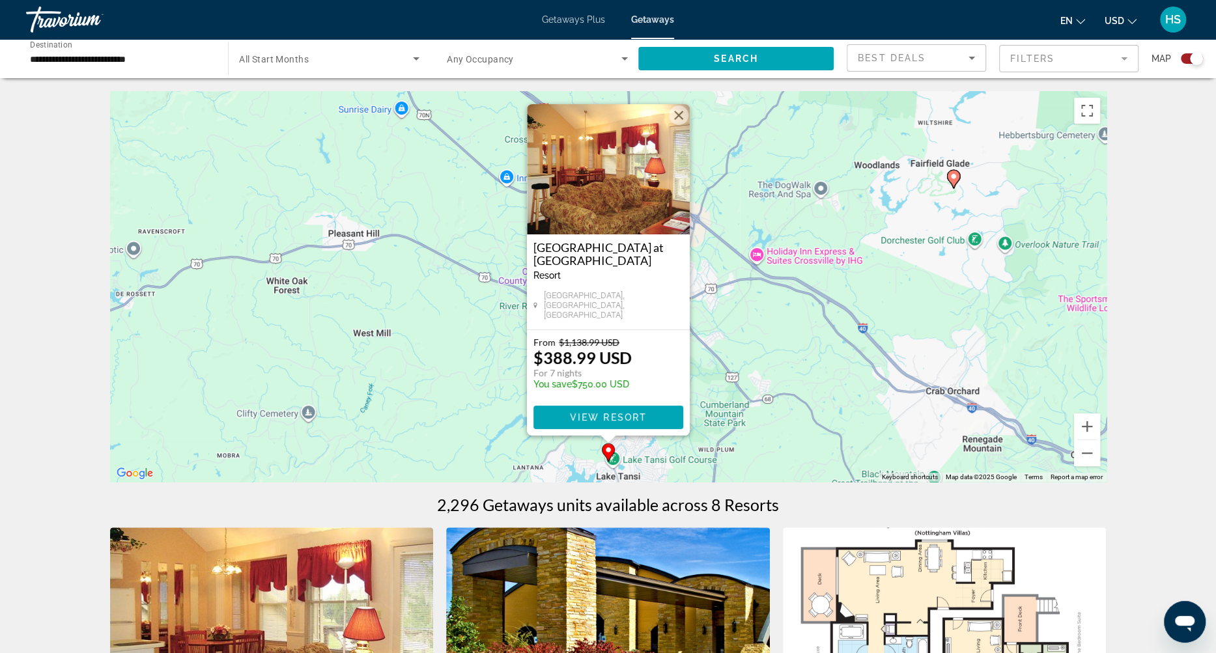
click at [951, 172] on icon "Main content" at bounding box center [953, 179] width 12 height 17
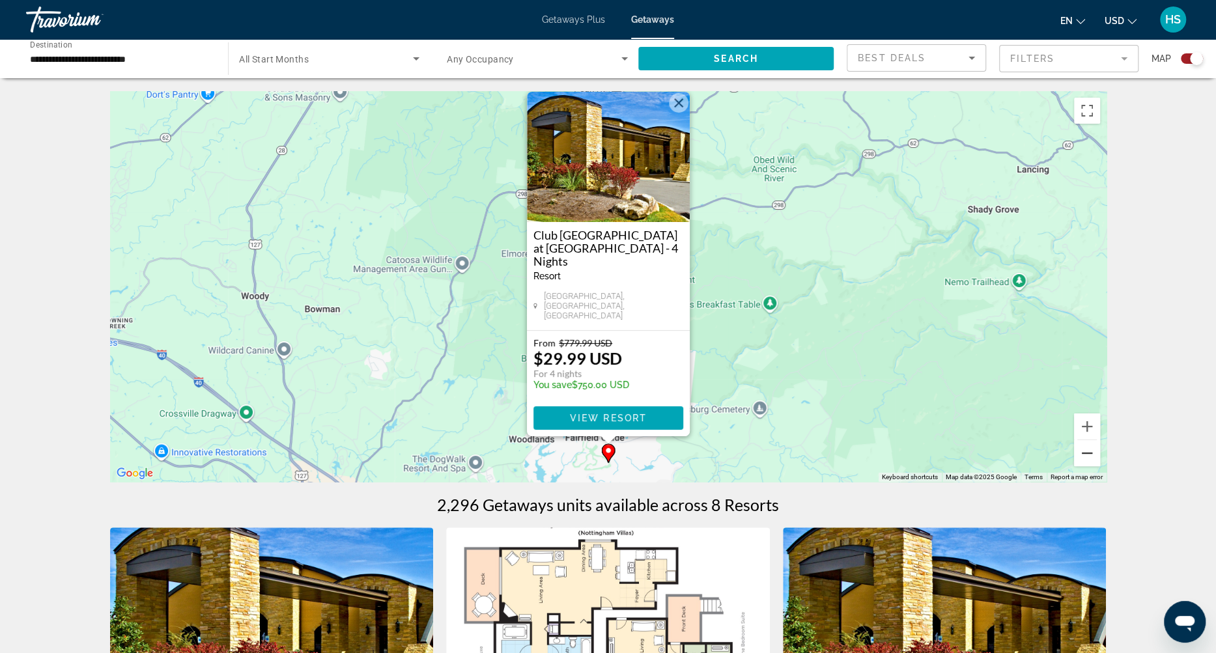
click at [1086, 454] on button "Zoom out" at bounding box center [1087, 453] width 26 height 26
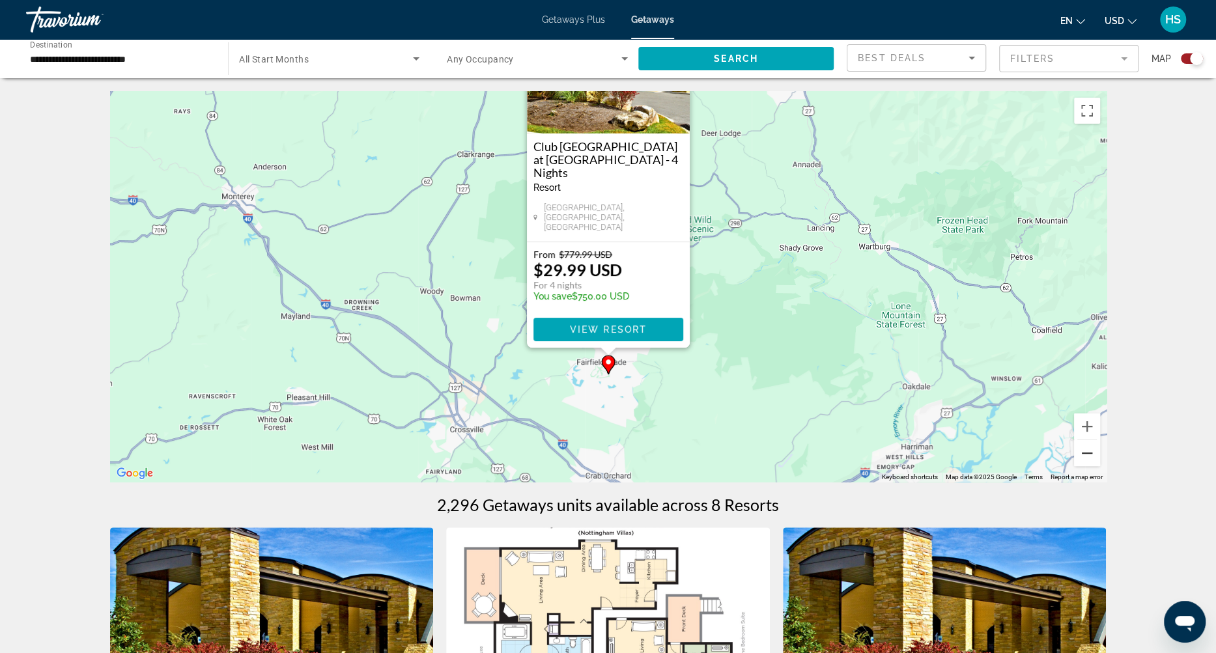
click at [1086, 454] on button "Zoom out" at bounding box center [1087, 453] width 26 height 26
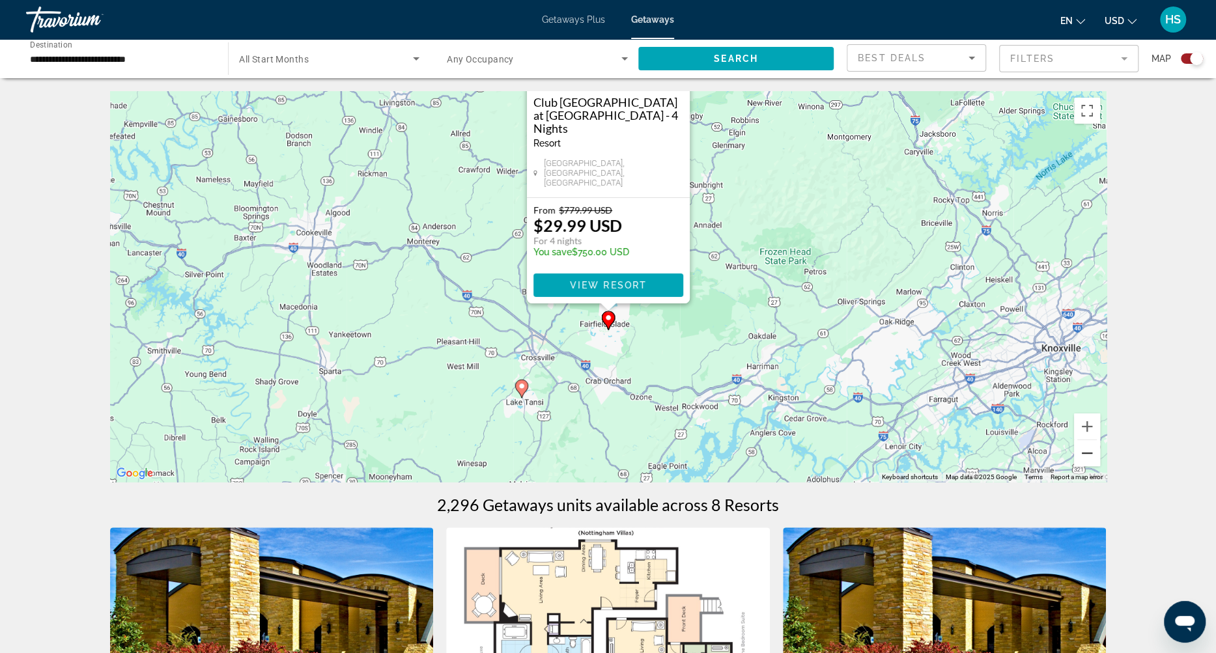
click at [1086, 454] on button "Zoom out" at bounding box center [1087, 453] width 26 height 26
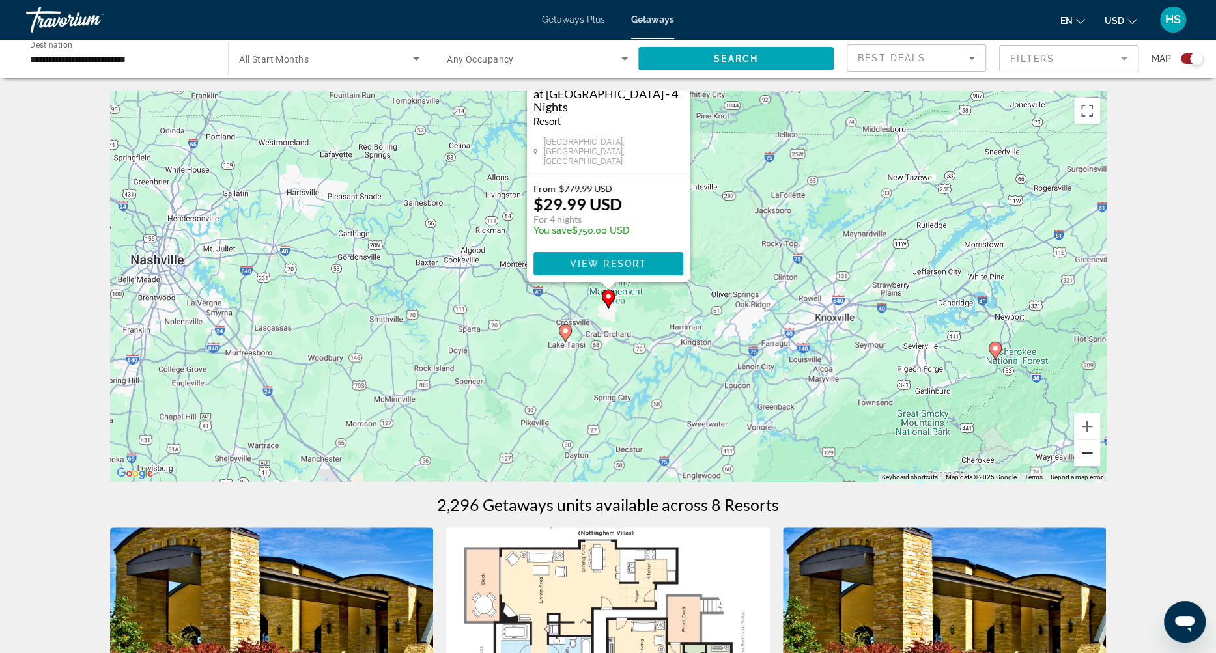
click at [1086, 454] on button "Zoom out" at bounding box center [1087, 453] width 26 height 26
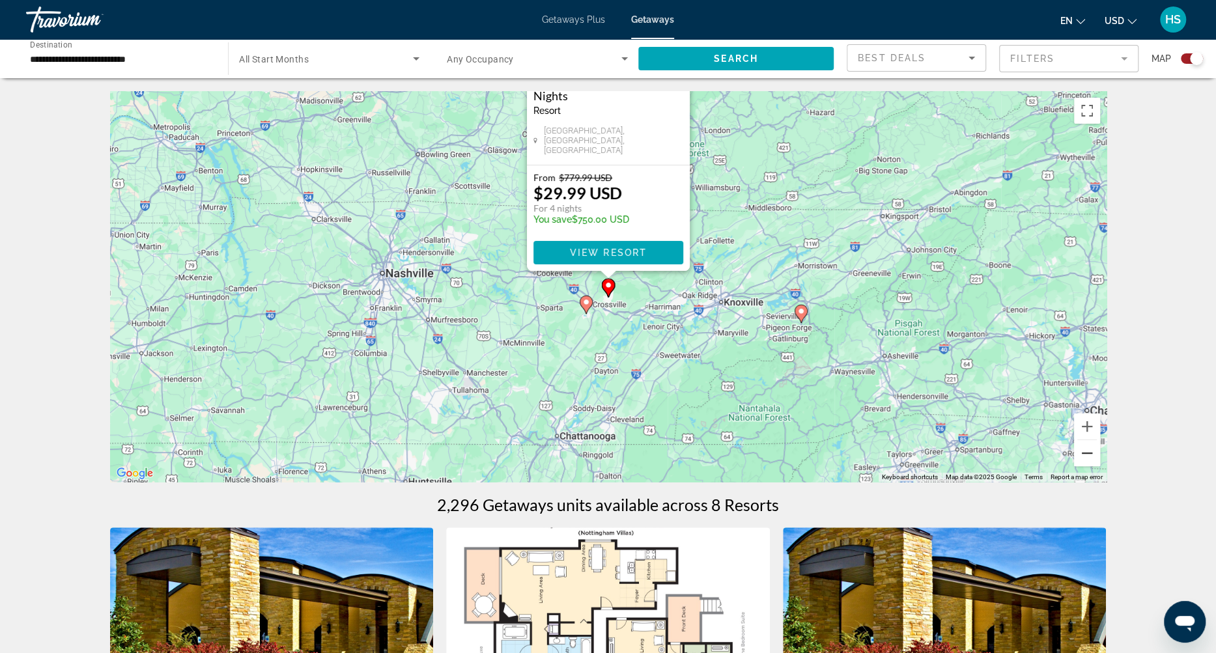
click at [1086, 454] on button "Zoom out" at bounding box center [1087, 453] width 26 height 26
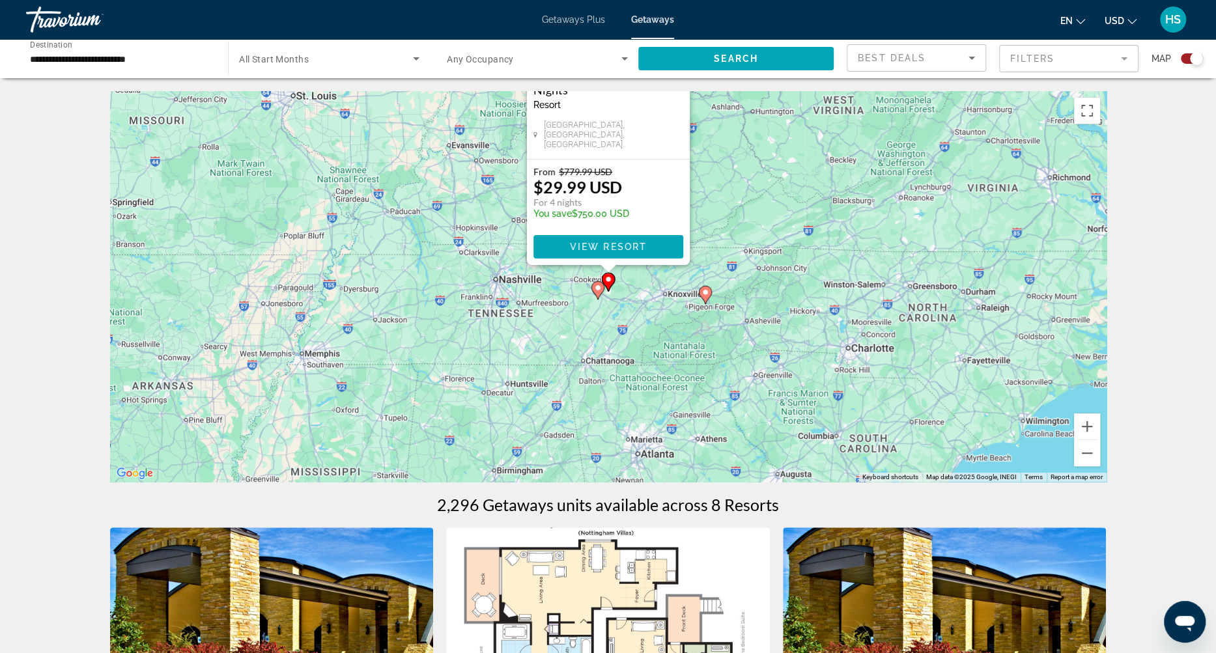
click at [781, 206] on div "To activate drag with keyboard, press Alt + Enter. Once in keyboard drag state,…" at bounding box center [608, 286] width 997 height 391
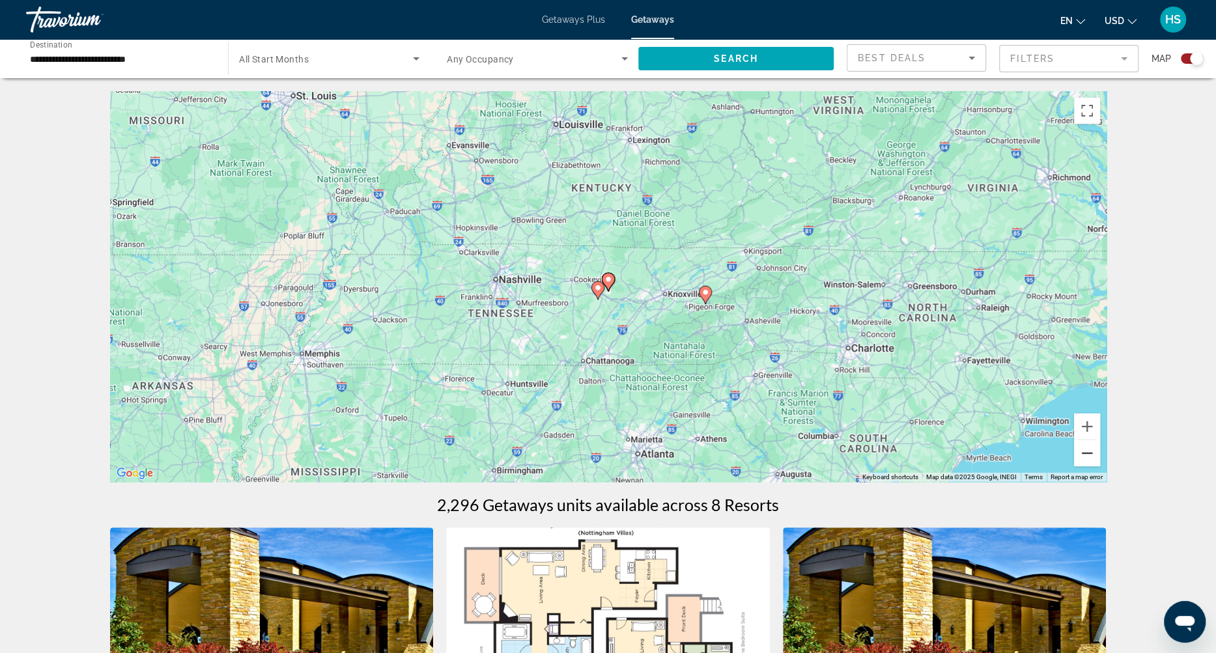
click at [1088, 451] on button "Zoom out" at bounding box center [1087, 453] width 26 height 26
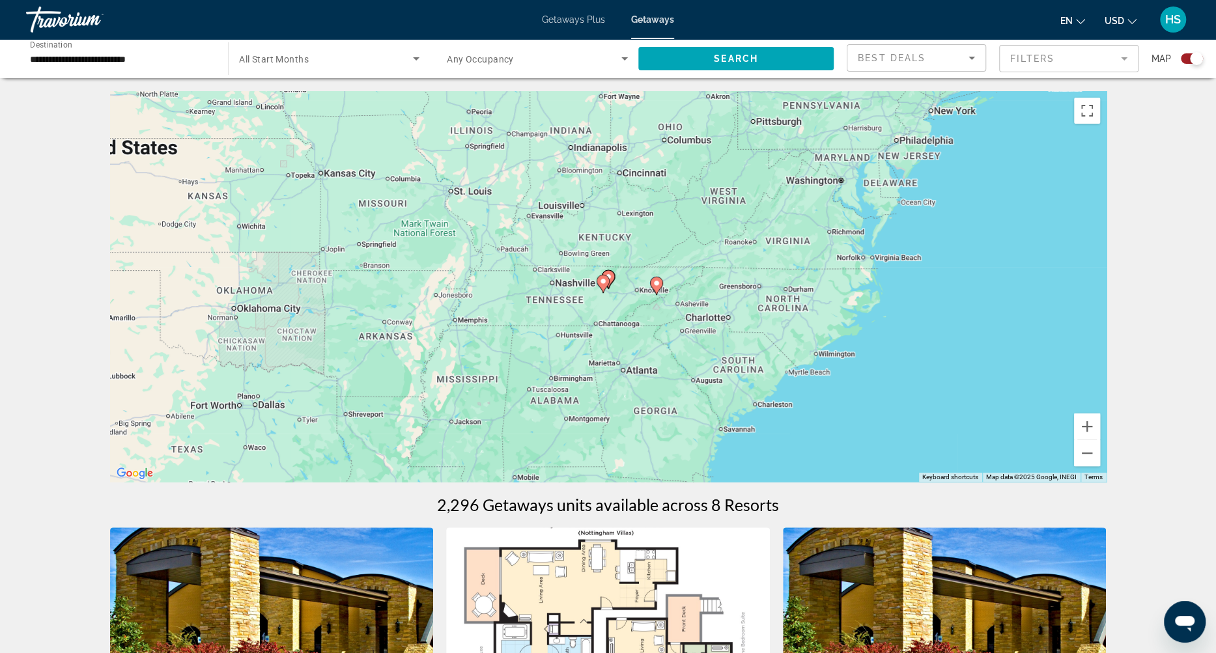
click at [602, 282] on image "Main content" at bounding box center [603, 281] width 8 height 8
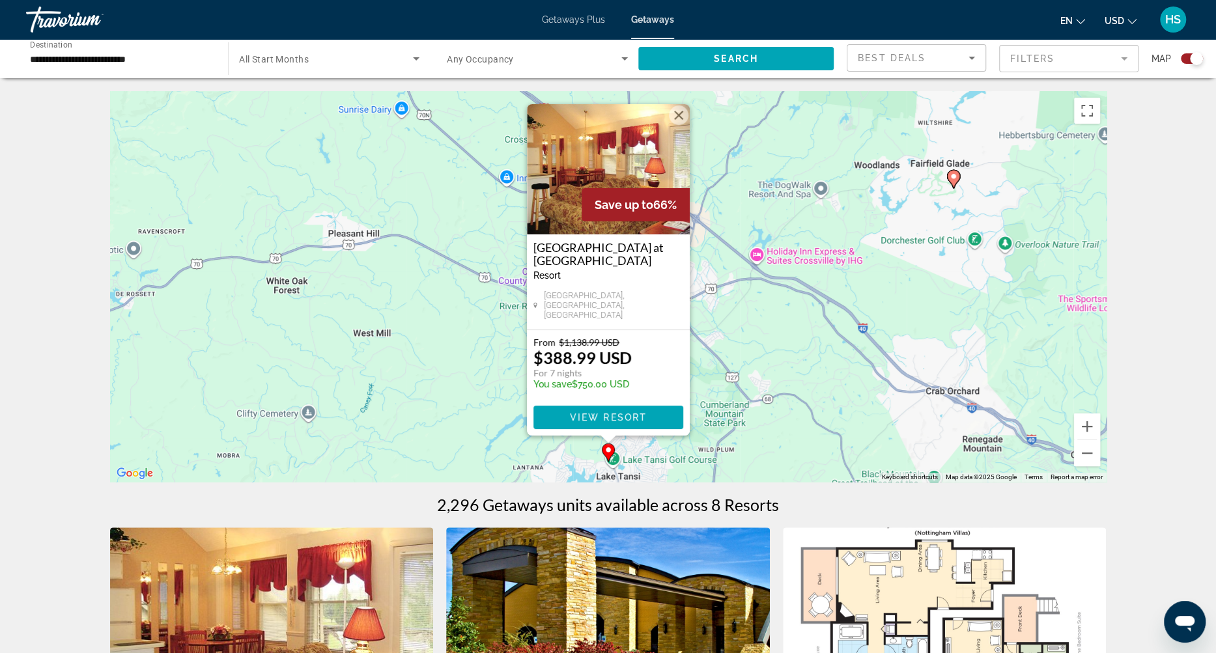
click at [679, 116] on button "Close" at bounding box center [679, 116] width 20 height 20
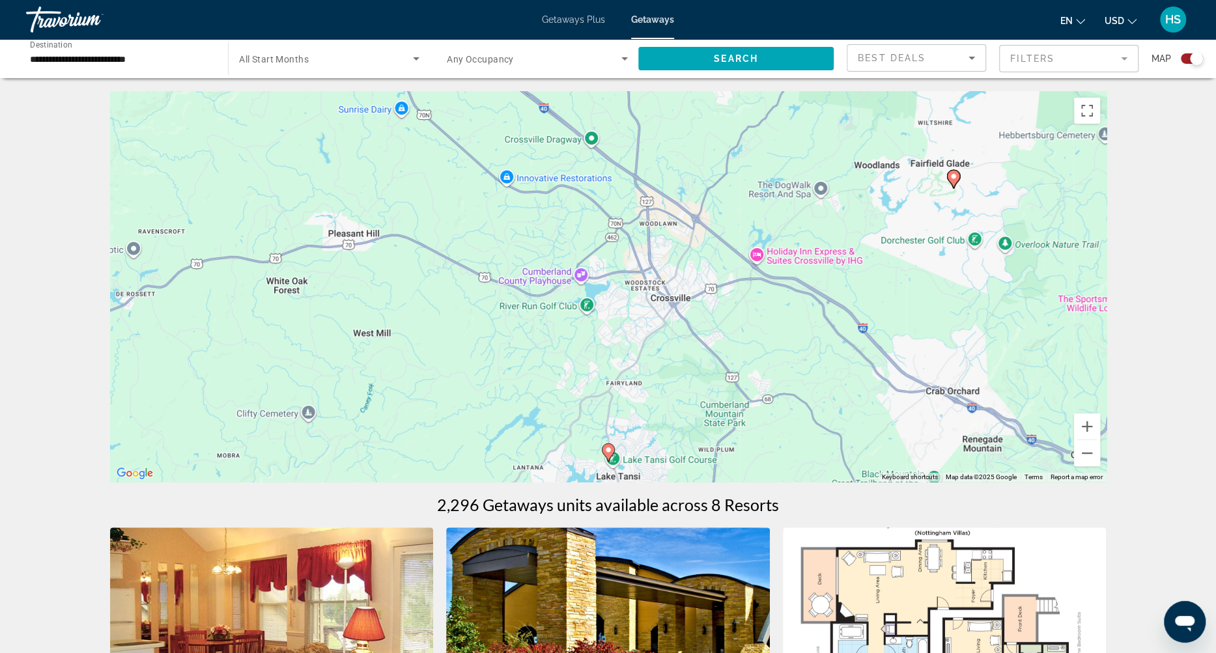
click at [1185, 54] on div "Search widget" at bounding box center [1192, 58] width 22 height 10
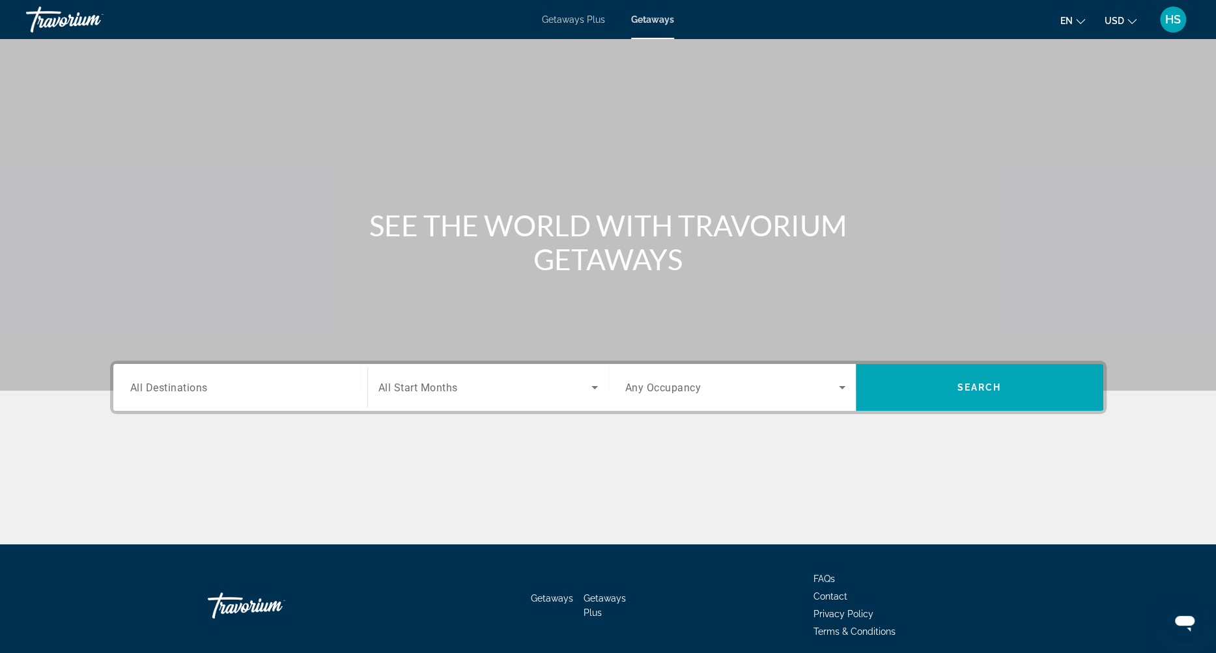
click at [819, 83] on div "Main content" at bounding box center [608, 195] width 1216 height 391
click at [771, 487] on div "Main content" at bounding box center [608, 496] width 997 height 98
click at [898, 483] on div "Main content" at bounding box center [608, 496] width 997 height 98
